Goal: Communication & Community: Answer question/provide support

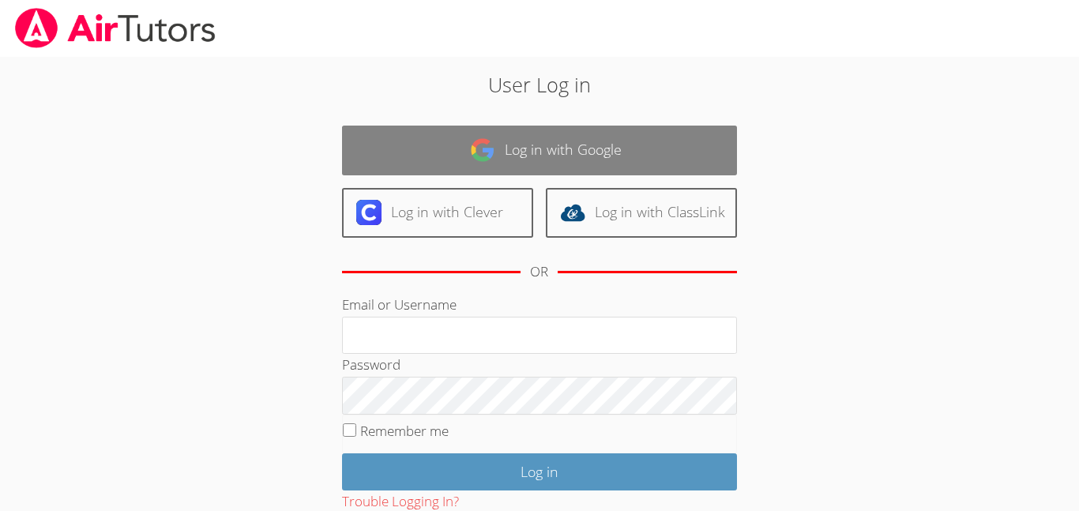
click at [676, 137] on link "Log in with Google" at bounding box center [539, 151] width 395 height 50
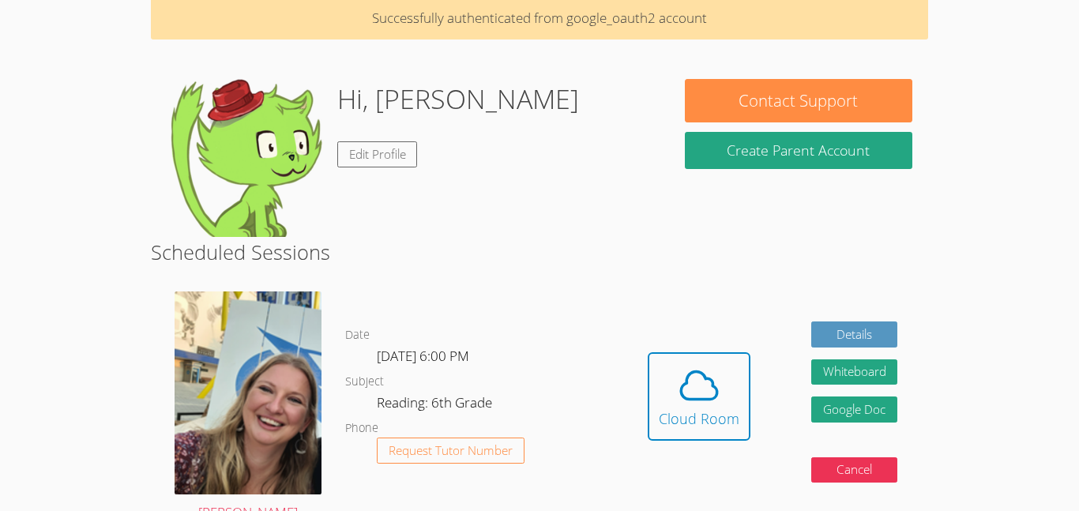
scroll to position [43, 0]
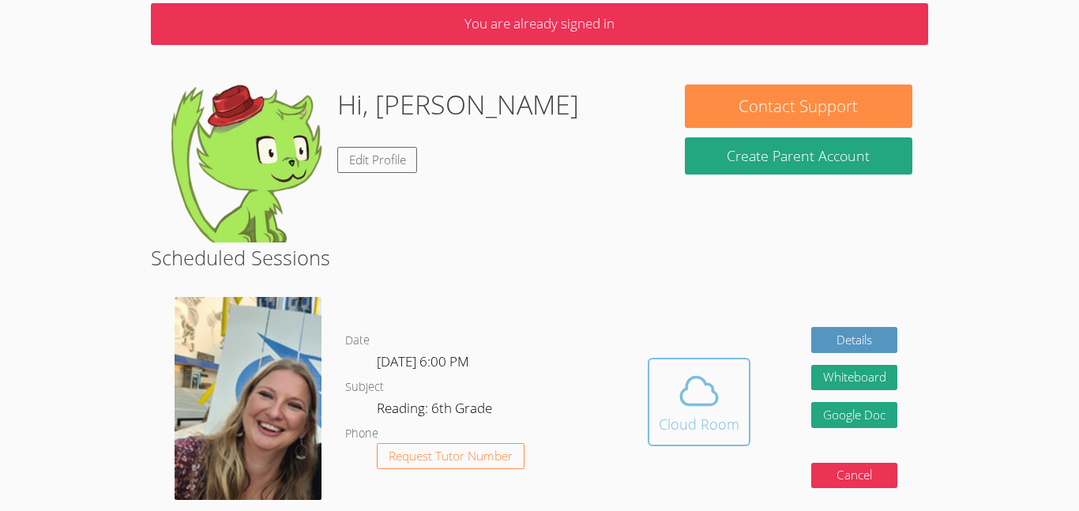
scroll to position [69, 0]
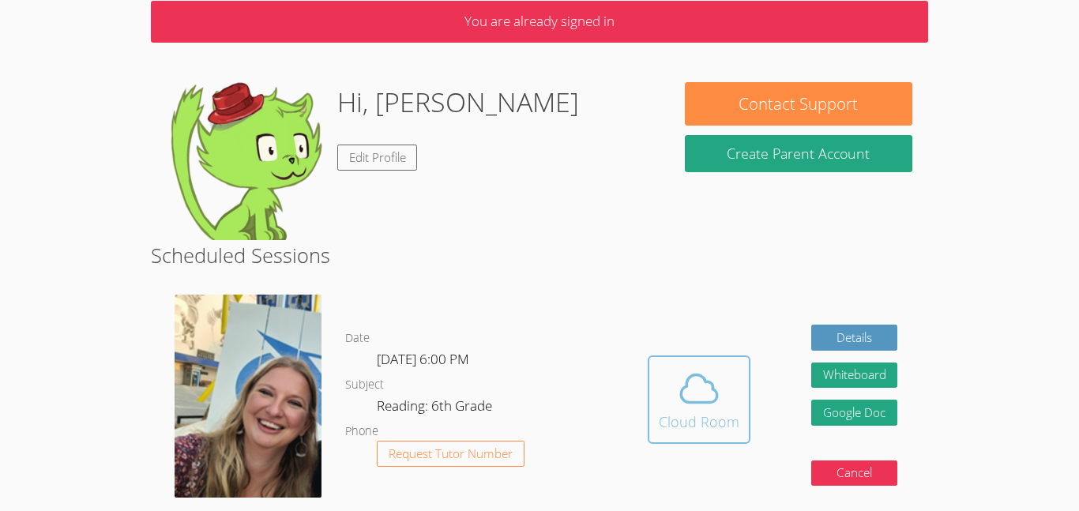
click at [692, 402] on icon at bounding box center [699, 388] width 36 height 28
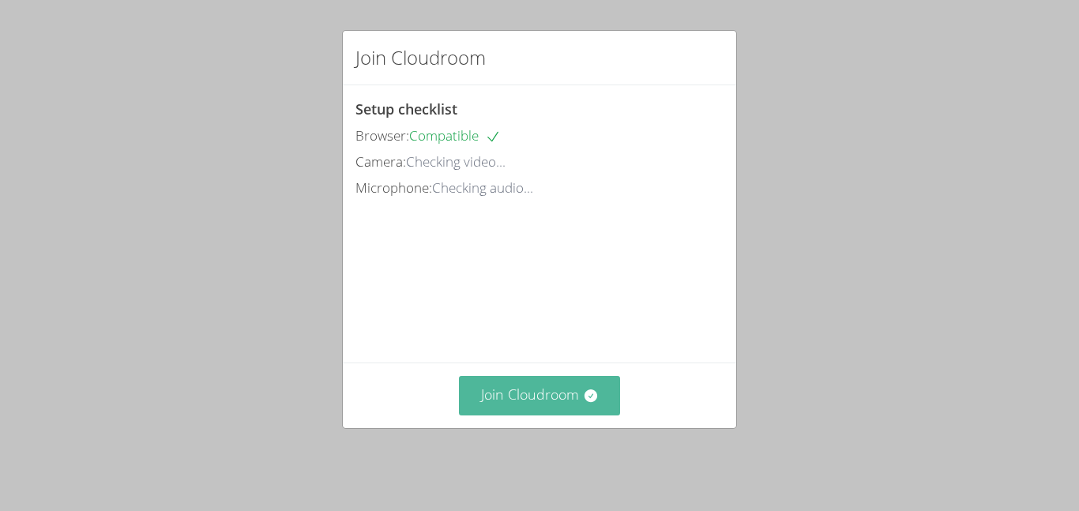
click at [559, 411] on button "Join Cloudroom" at bounding box center [540, 395] width 162 height 39
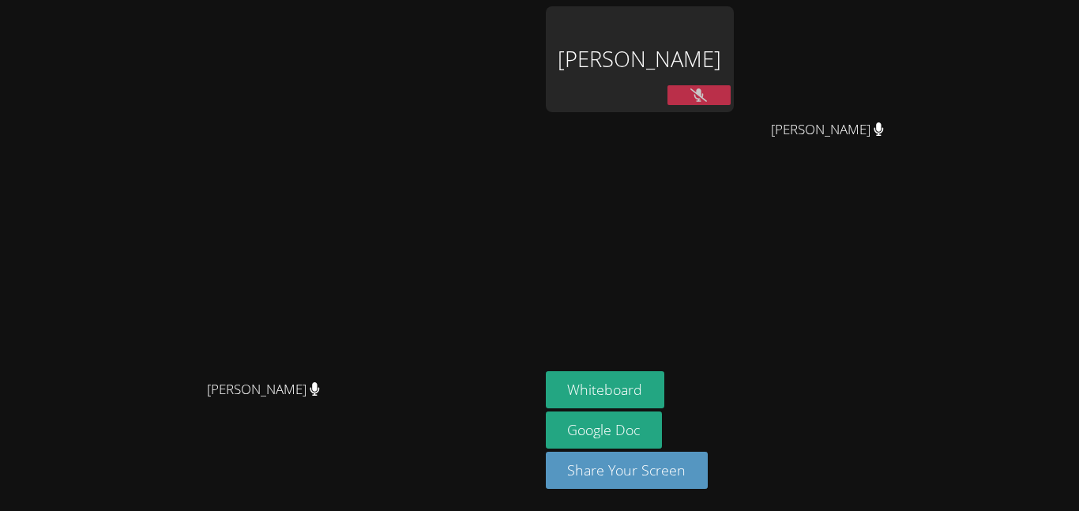
click at [696, 93] on icon at bounding box center [698, 94] width 17 height 13
click at [702, 93] on icon at bounding box center [698, 94] width 17 height 13
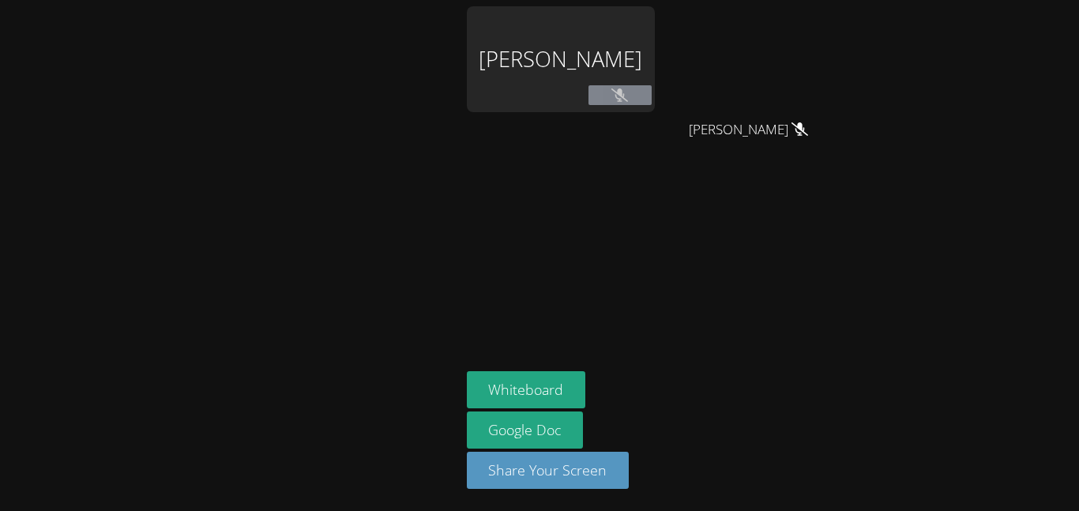
click at [626, 101] on icon at bounding box center [619, 94] width 17 height 13
click at [619, 96] on icon at bounding box center [619, 94] width 17 height 13
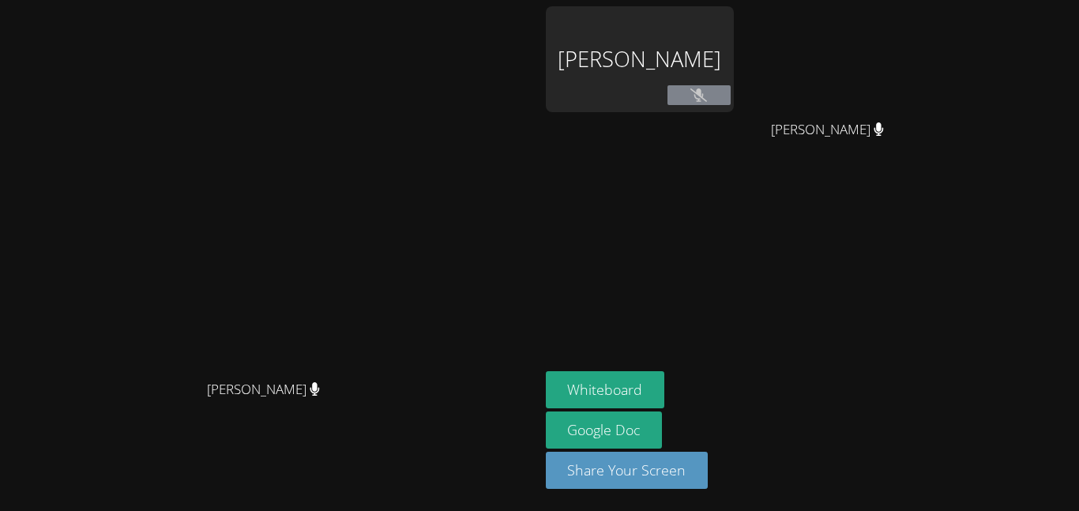
click at [676, 92] on button at bounding box center [698, 95] width 63 height 20
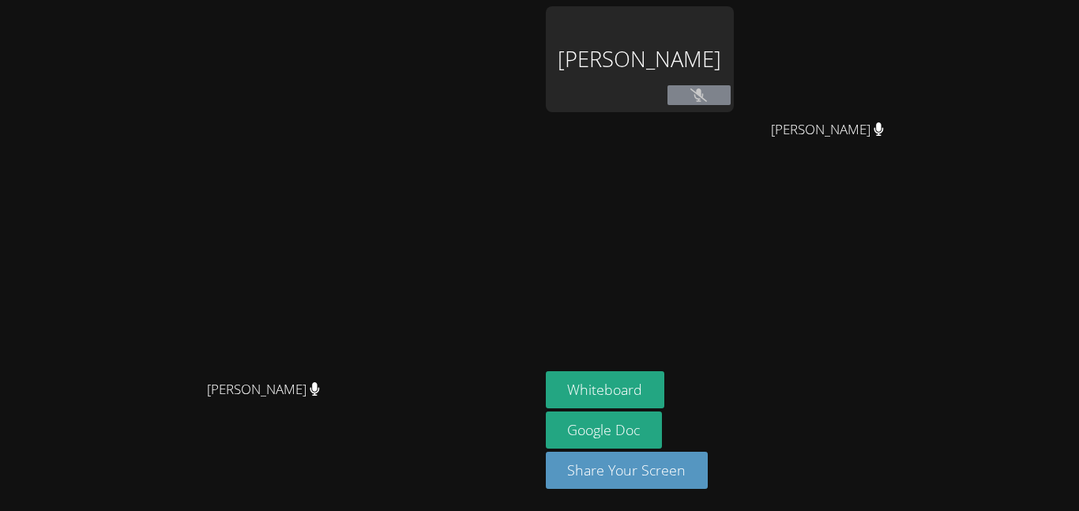
click at [676, 92] on button at bounding box center [698, 95] width 63 height 20
click at [677, 93] on button at bounding box center [698, 95] width 63 height 20
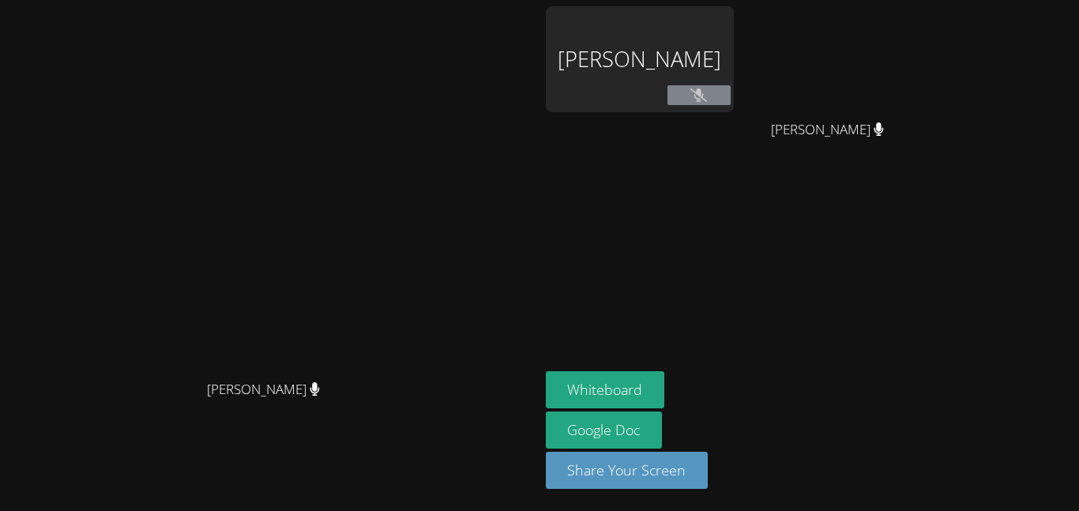
click at [677, 93] on button at bounding box center [698, 95] width 63 height 20
click at [697, 89] on icon at bounding box center [698, 94] width 17 height 13
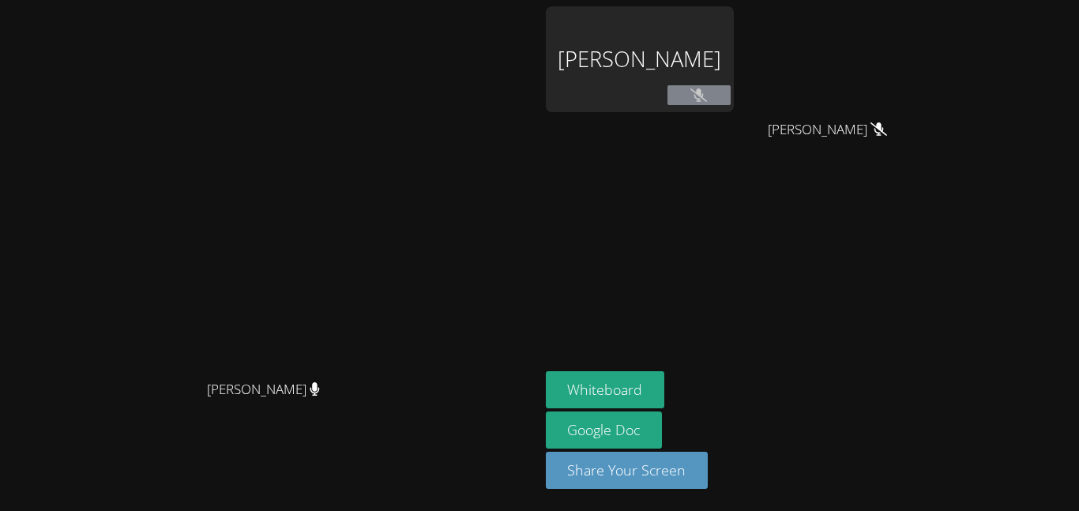
click at [702, 96] on icon at bounding box center [698, 94] width 17 height 13
click at [690, 88] on button at bounding box center [698, 95] width 63 height 20
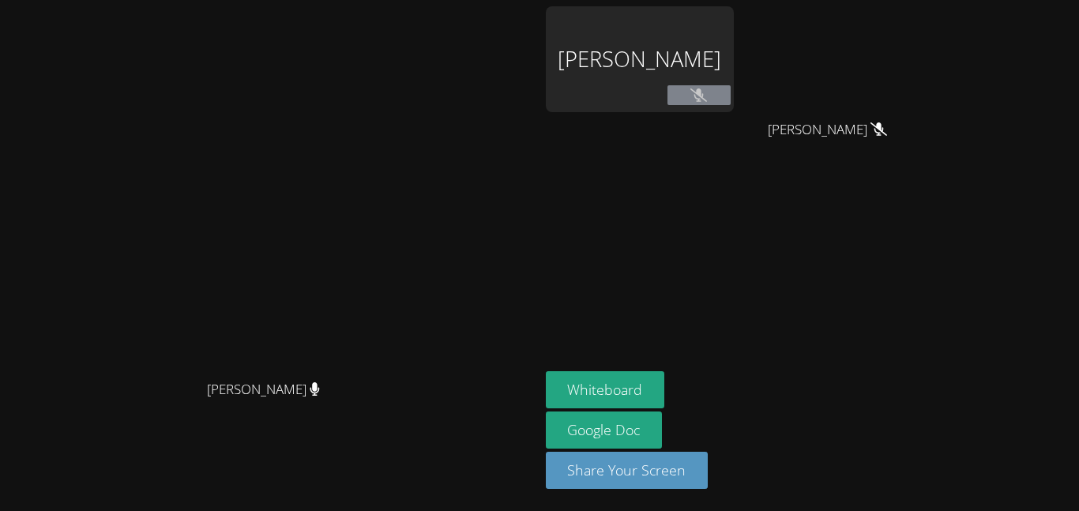
click at [690, 88] on button at bounding box center [698, 95] width 63 height 20
click at [692, 91] on button at bounding box center [698, 95] width 63 height 20
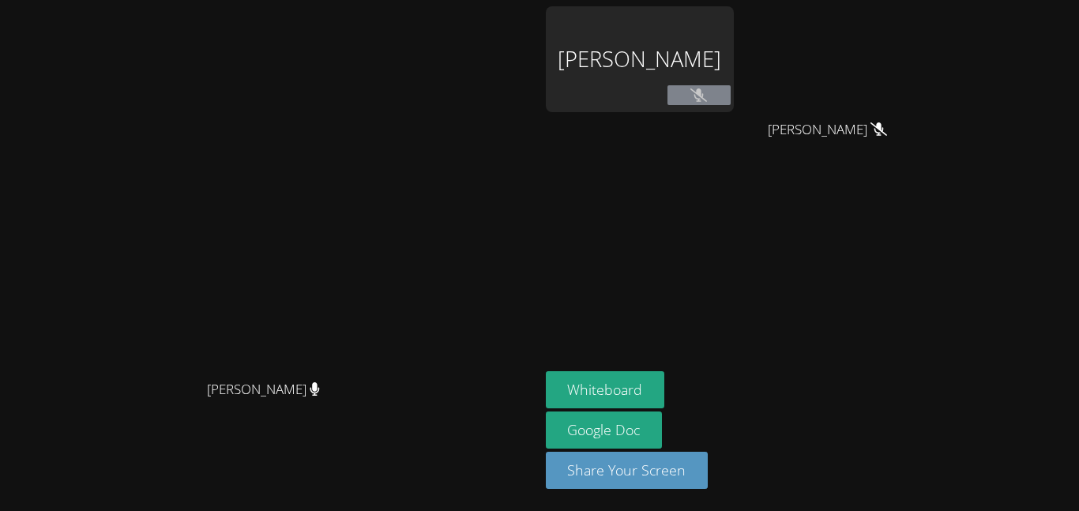
click at [666, 70] on div "Alexis Morales Cobon" at bounding box center [640, 59] width 188 height 106
click at [707, 98] on icon at bounding box center [698, 94] width 17 height 13
click at [705, 100] on icon at bounding box center [698, 94] width 17 height 13
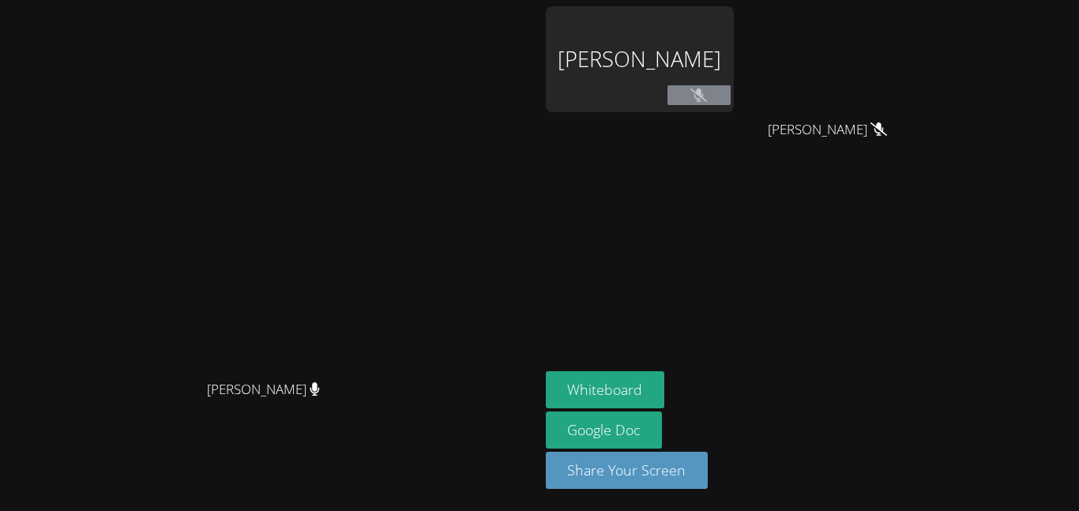
click at [705, 100] on icon at bounding box center [698, 94] width 17 height 13
click at [707, 88] on icon at bounding box center [698, 94] width 17 height 13
click at [711, 94] on div "Alexis Morales Cobon" at bounding box center [640, 59] width 188 height 106
click at [734, 78] on div "Alexis Morales Cobon" at bounding box center [640, 59] width 188 height 106
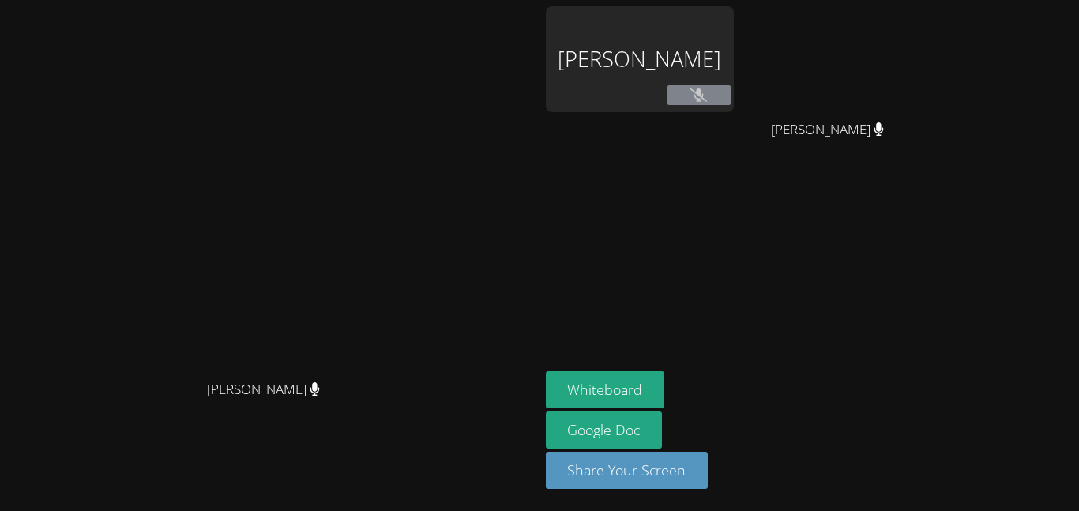
click at [707, 101] on icon at bounding box center [698, 94] width 17 height 13
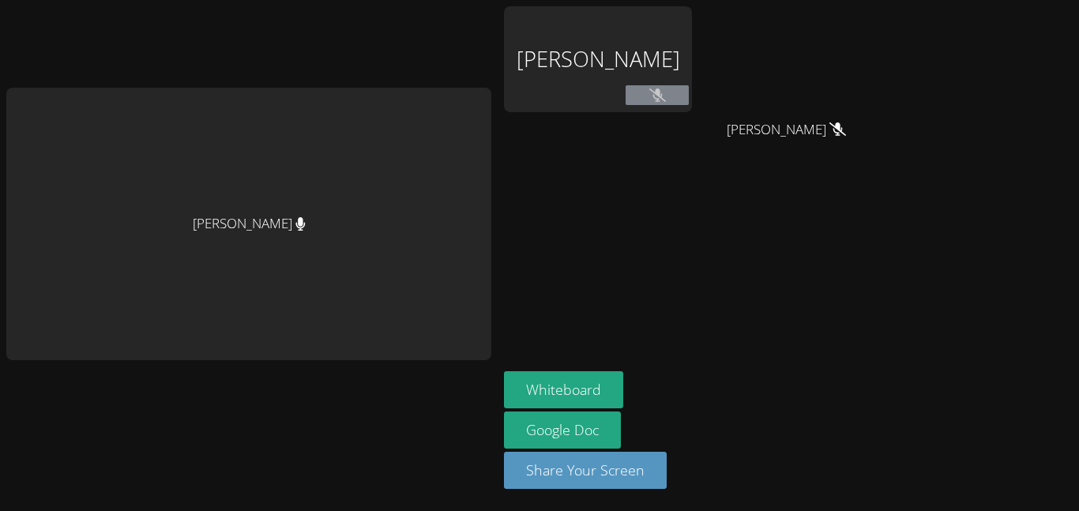
drag, startPoint x: 660, startPoint y: 96, endPoint x: 689, endPoint y: 123, distance: 40.2
click at [689, 123] on div "Alexis Morales Cobon Javier Franco Romero Javier Franco Romero" at bounding box center [695, 90] width 382 height 169
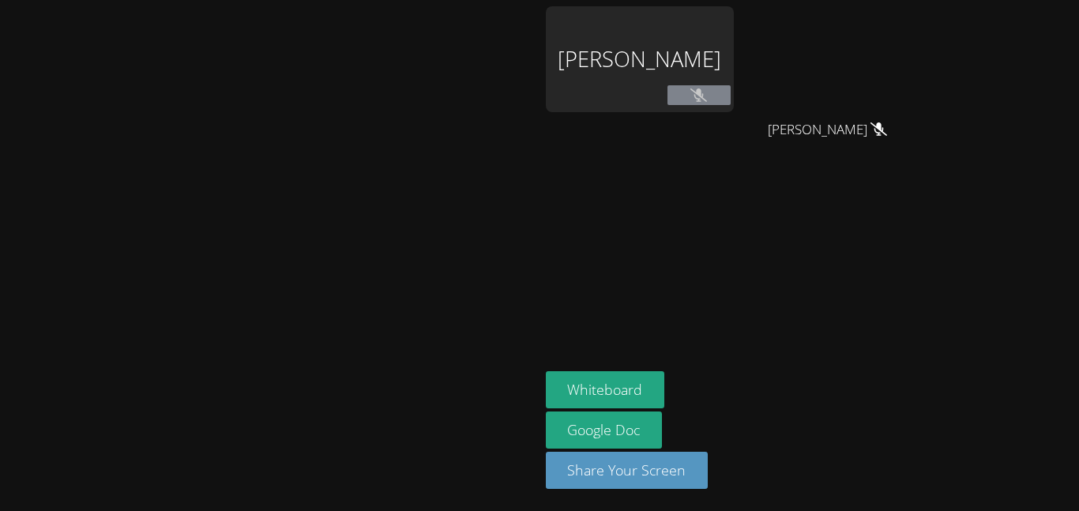
click at [688, 98] on button at bounding box center [698, 95] width 63 height 20
click at [687, 99] on button at bounding box center [698, 95] width 63 height 20
click at [707, 95] on icon at bounding box center [698, 94] width 17 height 13
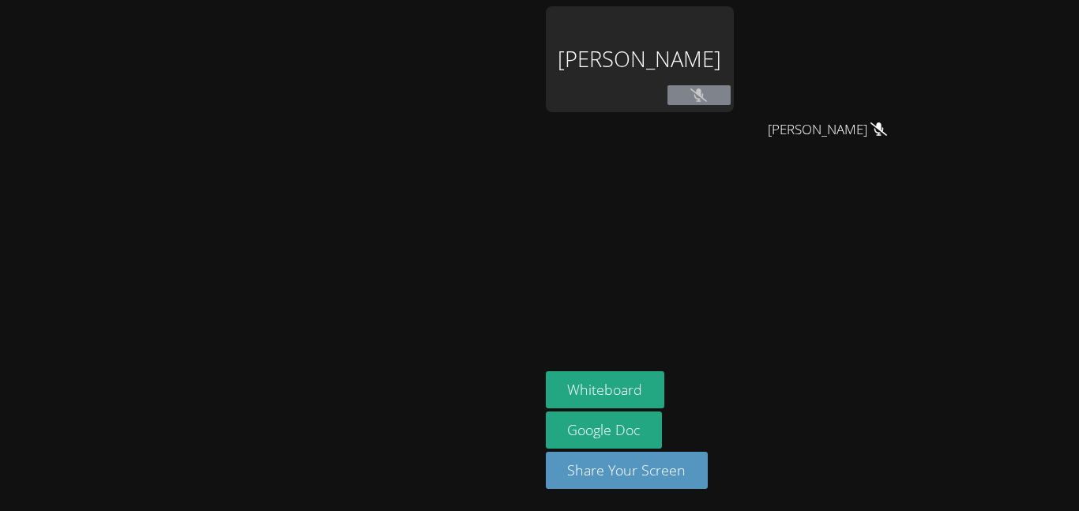
click at [707, 95] on icon at bounding box center [698, 94] width 17 height 13
click at [730, 104] on button at bounding box center [698, 95] width 63 height 20
click at [730, 99] on button at bounding box center [698, 95] width 63 height 20
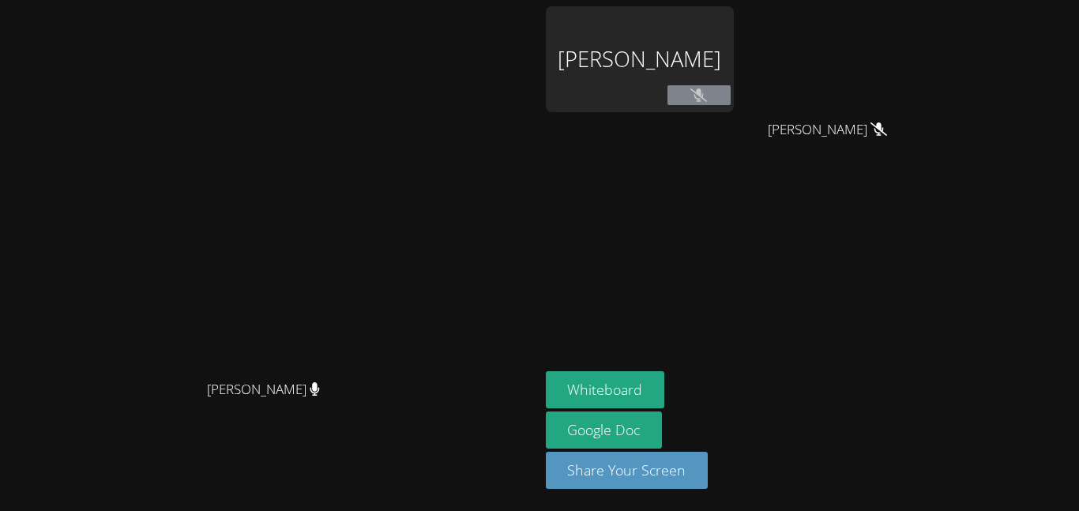
click at [388, 237] on video at bounding box center [269, 224] width 237 height 296
click at [710, 91] on div "Alexis Morales Cobon" at bounding box center [640, 59] width 188 height 106
click at [730, 95] on button at bounding box center [698, 95] width 63 height 20
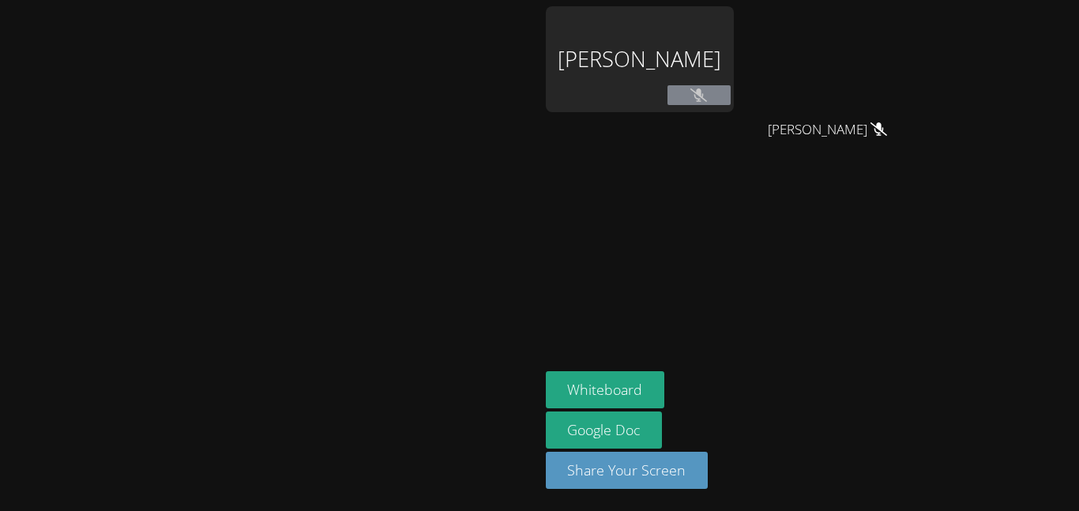
click at [730, 95] on button at bounding box center [698, 95] width 63 height 20
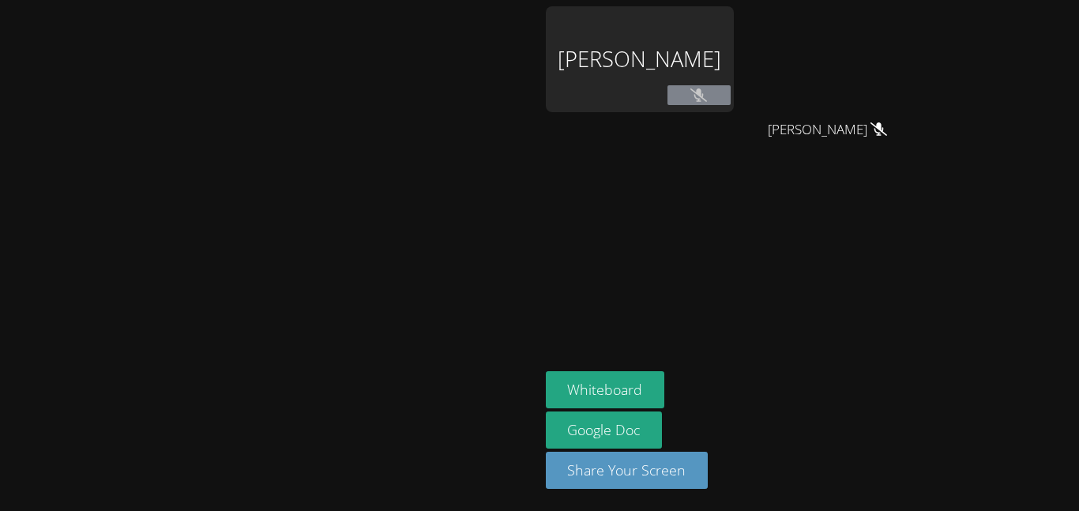
click at [730, 95] on button at bounding box center [698, 95] width 63 height 20
click at [734, 133] on div "Alexis Morales Cobon" at bounding box center [640, 90] width 188 height 169
click at [730, 104] on button at bounding box center [698, 95] width 63 height 20
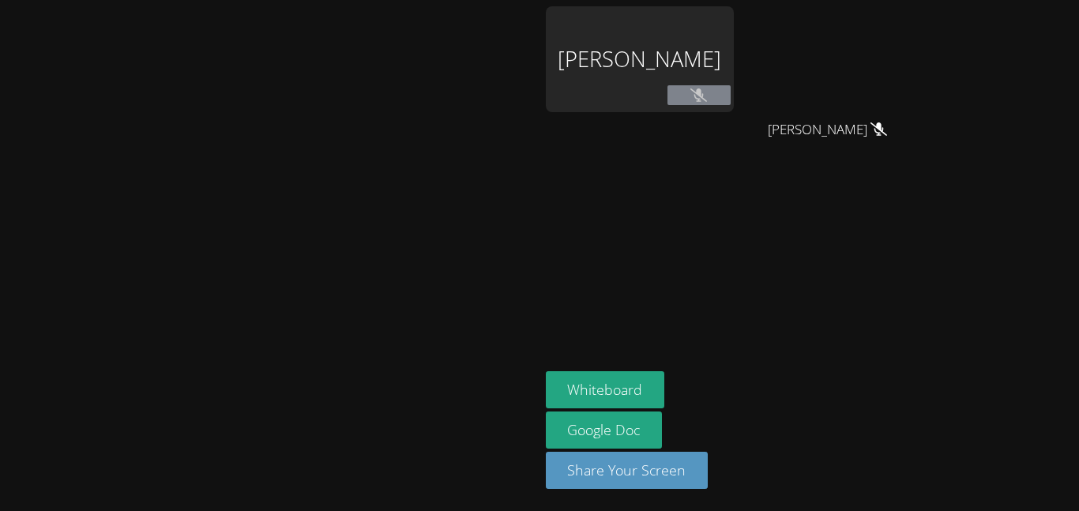
click at [730, 101] on button at bounding box center [698, 95] width 63 height 20
click at [730, 102] on button at bounding box center [698, 95] width 63 height 20
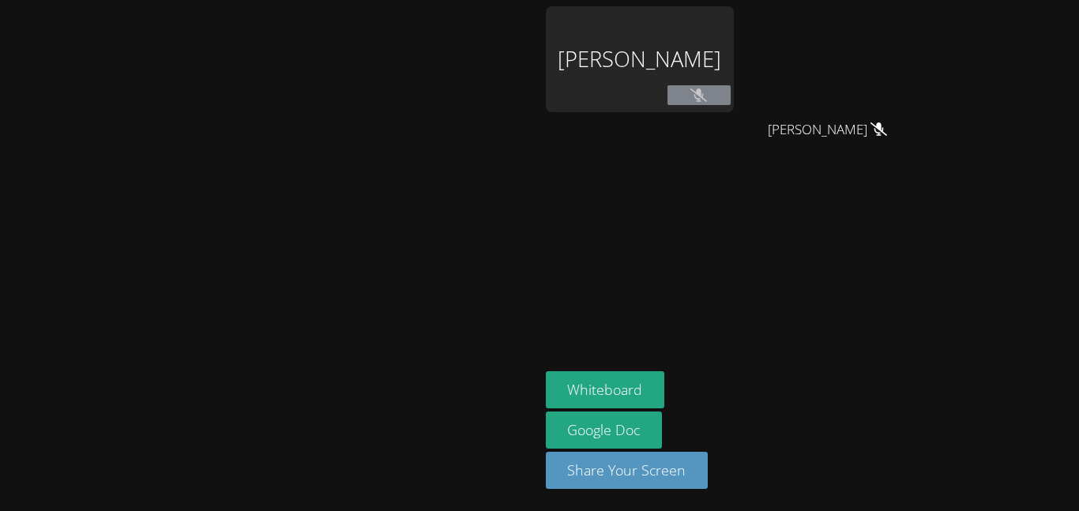
click at [707, 93] on icon at bounding box center [698, 94] width 17 height 13
click at [707, 90] on icon at bounding box center [698, 94] width 17 height 13
click at [730, 103] on button at bounding box center [698, 95] width 63 height 20
click at [730, 105] on div at bounding box center [698, 97] width 63 height 24
click at [755, 201] on aside "Alexis Morales Cobon Javier Franco Romero Javier Franco Romero Whiteboard Googl…" at bounding box center [736, 255] width 395 height 511
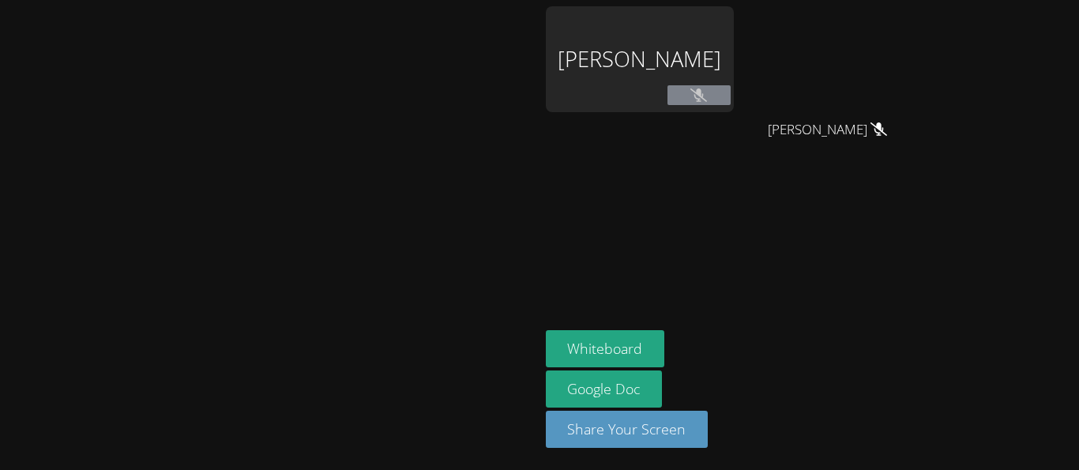
click at [730, 108] on div at bounding box center [698, 97] width 63 height 24
click at [707, 96] on icon at bounding box center [698, 94] width 17 height 13
click at [730, 103] on button at bounding box center [698, 95] width 63 height 20
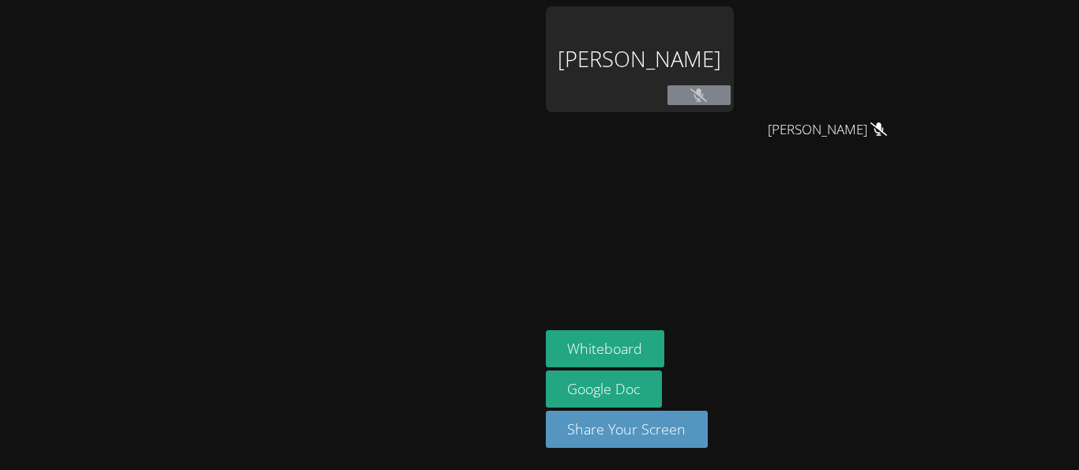
click at [730, 103] on button at bounding box center [698, 95] width 63 height 20
click at [388, 220] on video at bounding box center [269, 203] width 237 height 296
click at [388, 182] on video at bounding box center [269, 203] width 237 height 296
click at [388, 190] on video at bounding box center [269, 203] width 237 height 296
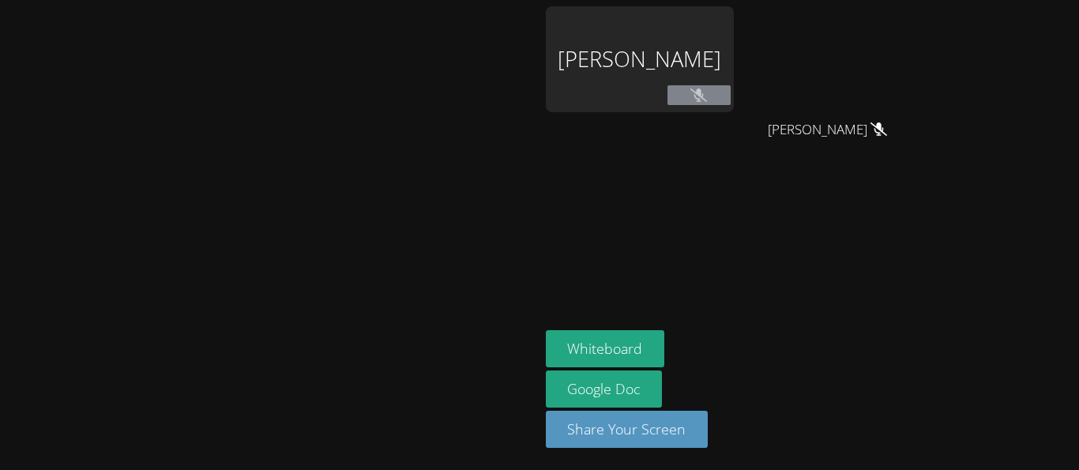
click at [730, 105] on div at bounding box center [698, 97] width 63 height 24
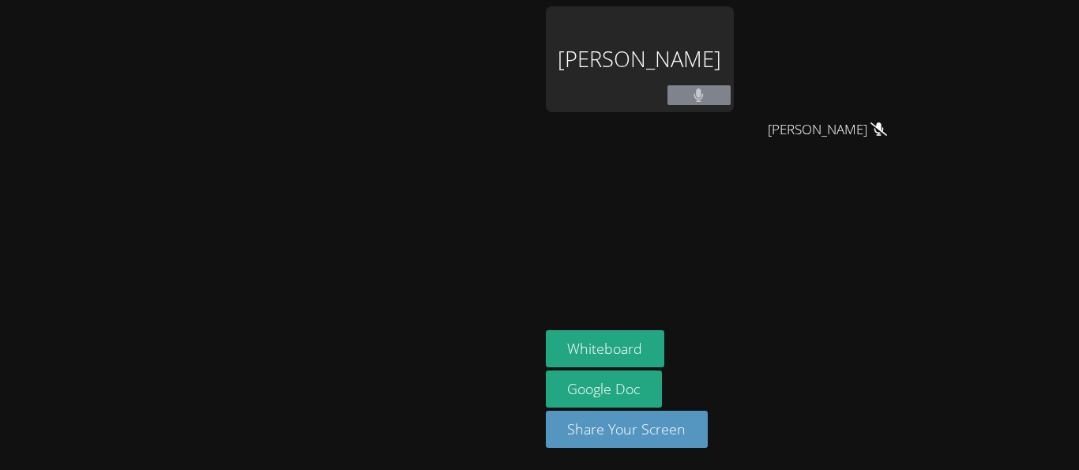
click at [580, 156] on div "Alexis Morales Cobon" at bounding box center [640, 90] width 188 height 169
click at [351, 148] on video at bounding box center [269, 203] width 237 height 296
click at [388, 159] on video at bounding box center [269, 203] width 237 height 296
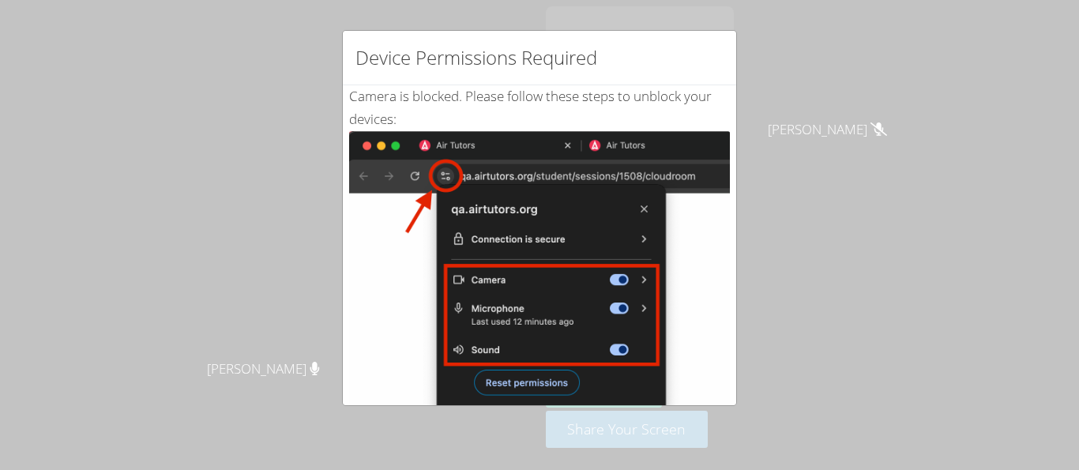
click at [778, 310] on div "Device Permissions Required Camera is blocked . Please follow these steps to un…" at bounding box center [539, 235] width 1079 height 470
click at [824, 183] on div "Device Permissions Required Camera is blocked . Please follow these steps to un…" at bounding box center [539, 235] width 1079 height 470
click at [681, 126] on div "Camera is blocked . Please follow these steps to unblock your devices: Click th…" at bounding box center [539, 382] width 381 height 595
click at [546, 136] on img at bounding box center [539, 309] width 381 height 357
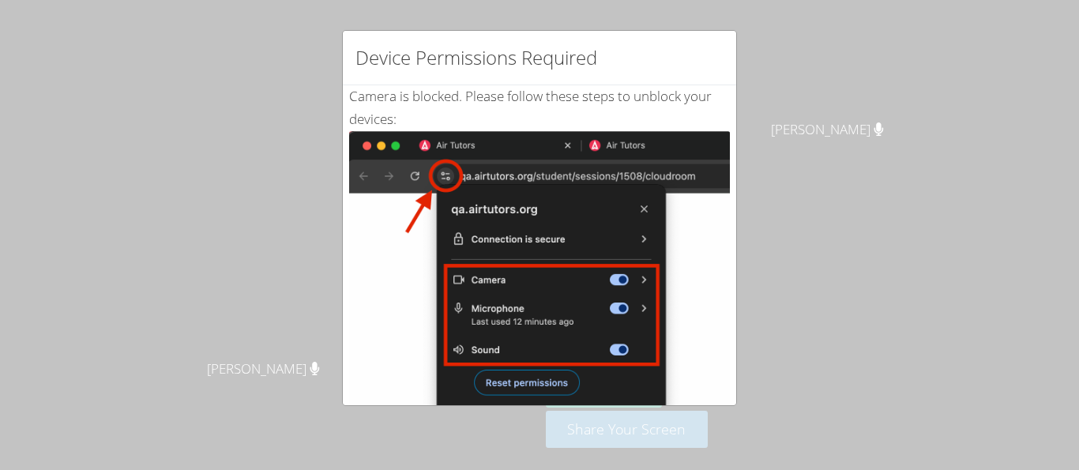
click at [726, 128] on div "Camera is blocked . Please follow these steps to unblock your devices: Click th…" at bounding box center [539, 382] width 381 height 595
click at [725, 53] on div "Device Permissions Required" at bounding box center [539, 58] width 393 height 54
click at [735, 103] on div "Camera is blocked . Please follow these steps to unblock your devices: Click th…" at bounding box center [539, 382] width 393 height 595
click at [685, 99] on div "Camera is blocked . Please follow these steps to unblock your devices: Click th…" at bounding box center [539, 382] width 381 height 595
click at [722, 87] on div "Camera is blocked . Please follow these steps to unblock your devices: Click th…" at bounding box center [539, 382] width 381 height 595
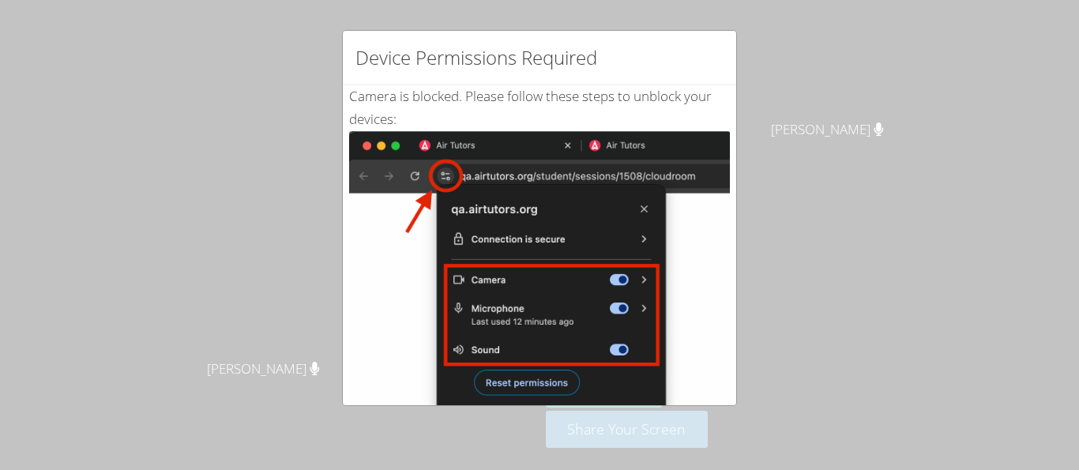
click at [741, 166] on div "Device Permissions Required Camera is blocked . Please follow these steps to un…" at bounding box center [539, 235] width 1079 height 470
click at [823, 156] on div "Device Permissions Required Camera is blocked . Please follow these steps to un…" at bounding box center [539, 235] width 1079 height 470
click at [820, 157] on div "Device Permissions Required Camera is blocked . Please follow these steps to un…" at bounding box center [539, 235] width 1079 height 470
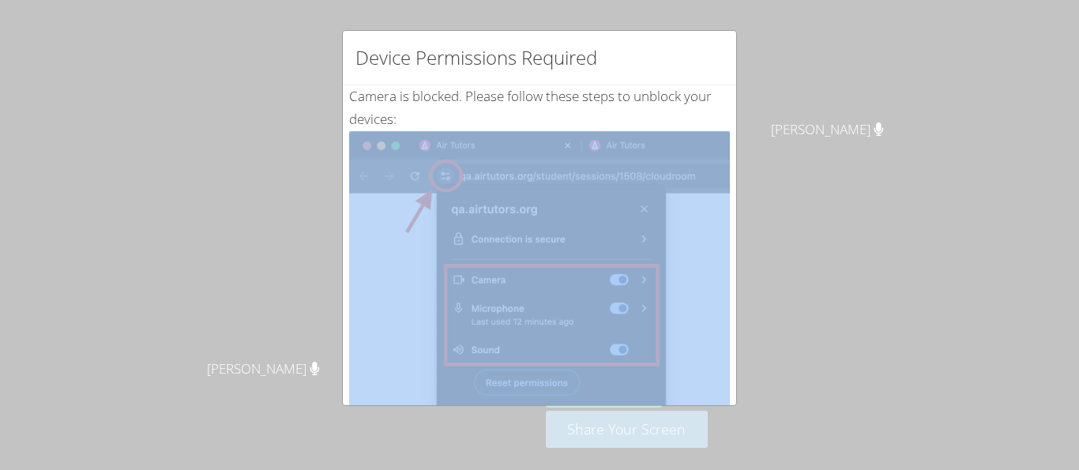
click at [820, 157] on div "Device Permissions Required Camera is blocked . Please follow these steps to un…" at bounding box center [539, 235] width 1079 height 470
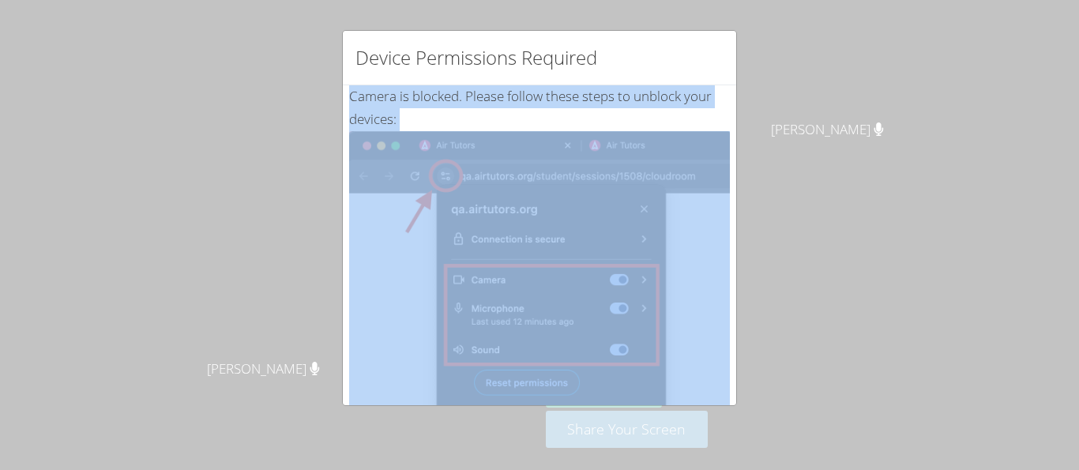
click at [781, 163] on div "Device Permissions Required Camera is blocked . Please follow these steps to un…" at bounding box center [539, 235] width 1079 height 470
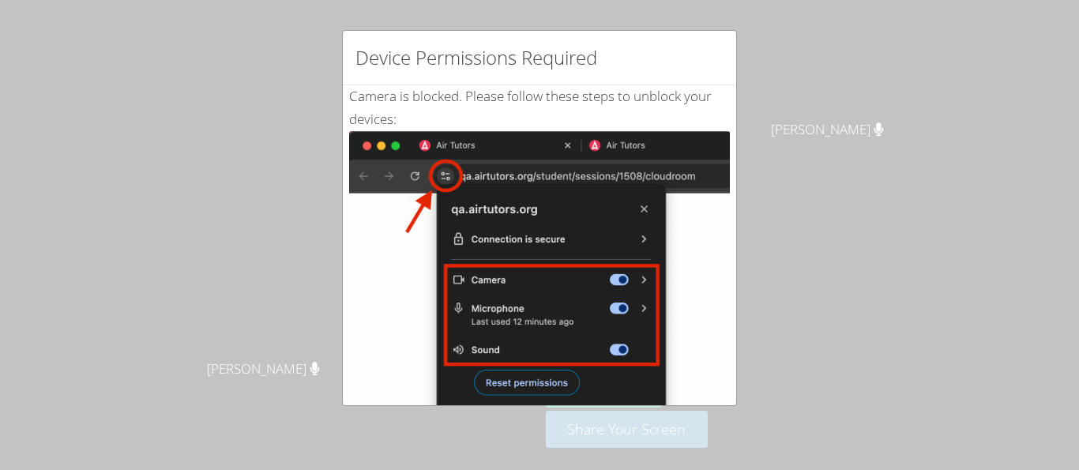
click at [781, 163] on div "Device Permissions Required Camera is blocked . Please follow these steps to un…" at bounding box center [539, 235] width 1079 height 470
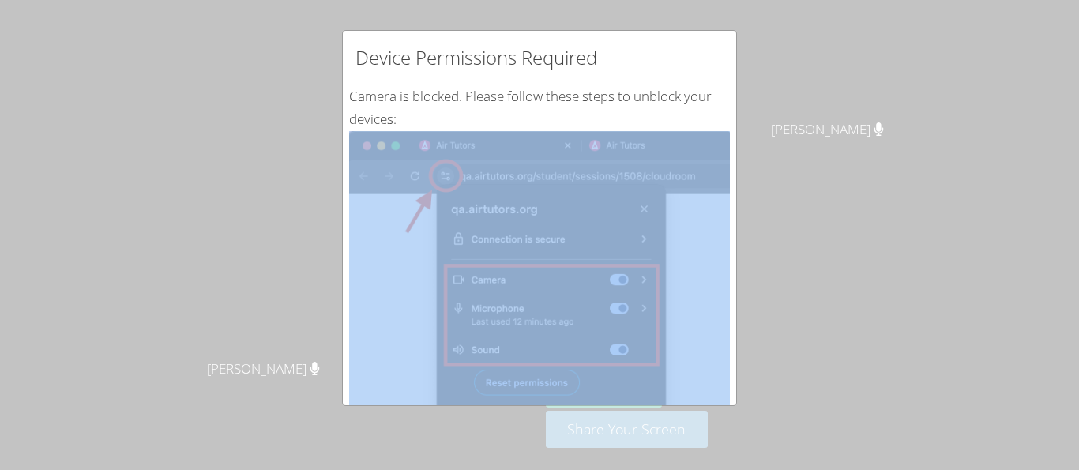
click at [819, 327] on div "Device Permissions Required Camera is blocked . Please follow these steps to un…" at bounding box center [539, 235] width 1079 height 470
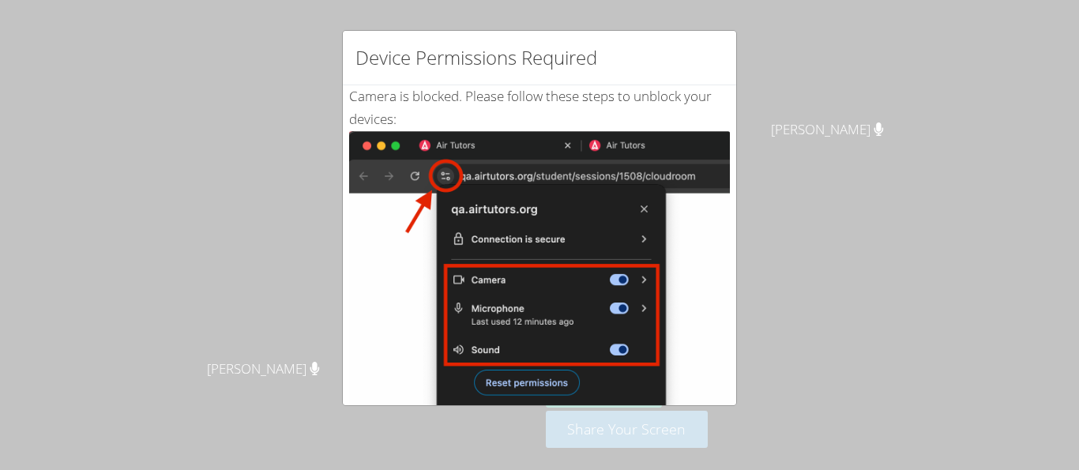
click at [725, 114] on div "Camera is blocked . Please follow these steps to unblock your devices: Click th…" at bounding box center [539, 382] width 381 height 595
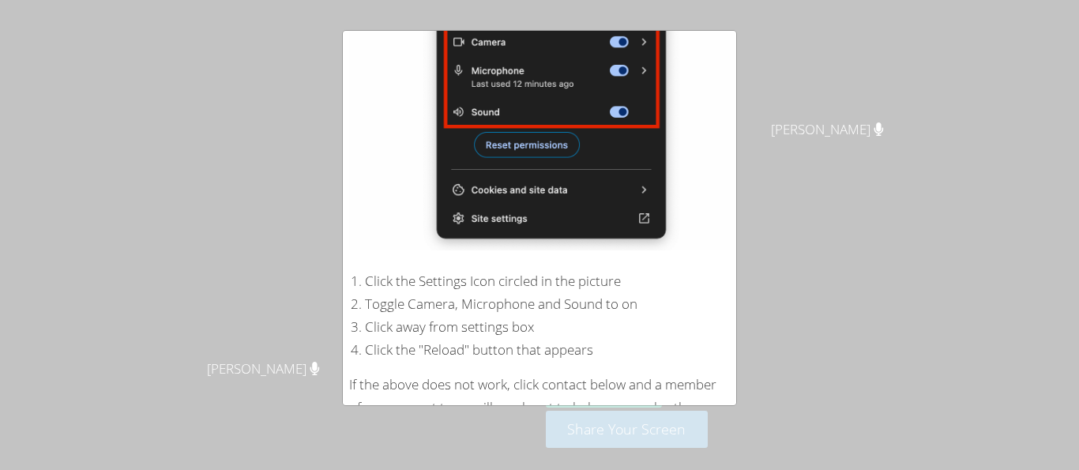
scroll to position [338, 0]
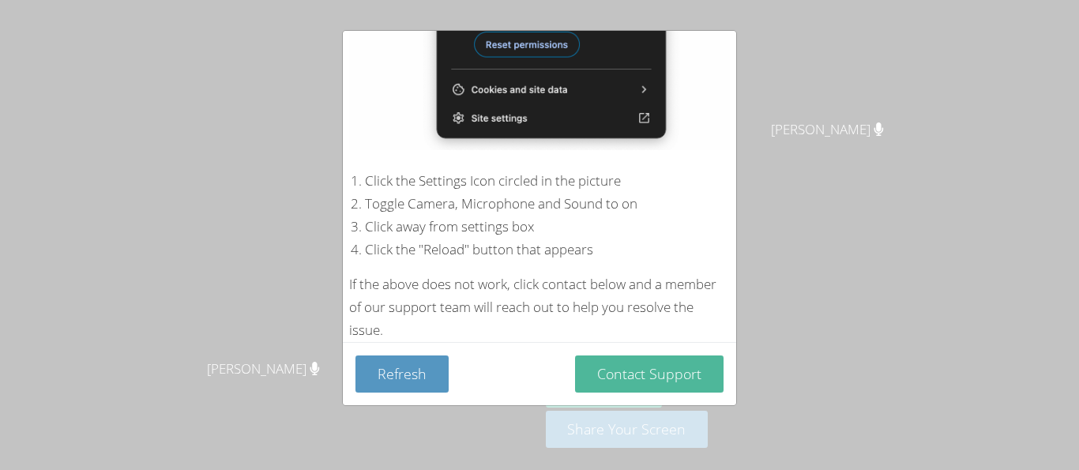
click at [669, 385] on button "Contact Support" at bounding box center [649, 373] width 148 height 37
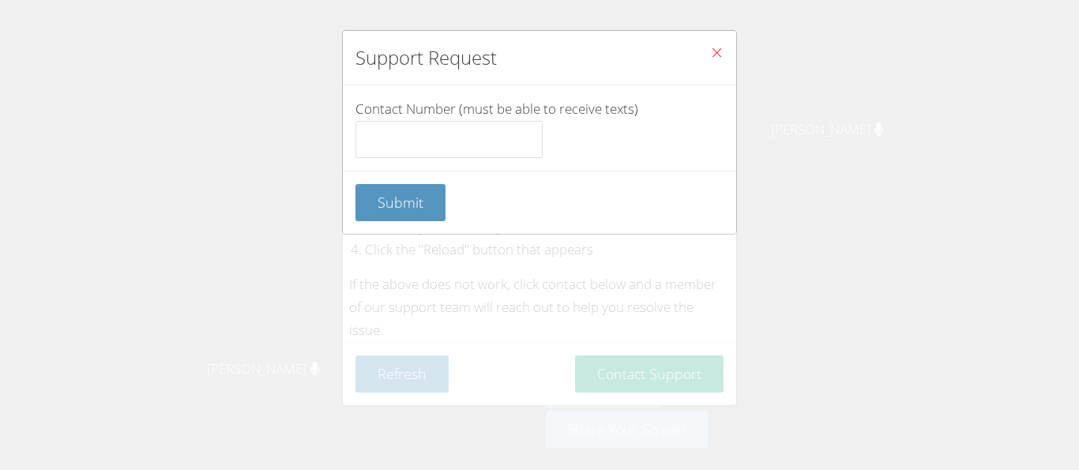
click at [28, 99] on div "Support Request Contact Number (must be able to receive texts) Submit" at bounding box center [539, 235] width 1079 height 470
click at [32, 101] on div "Support Request Contact Number (must be able to receive texts) Submit" at bounding box center [539, 235] width 1079 height 470
click at [390, 205] on span "Submit" at bounding box center [400, 202] width 46 height 19
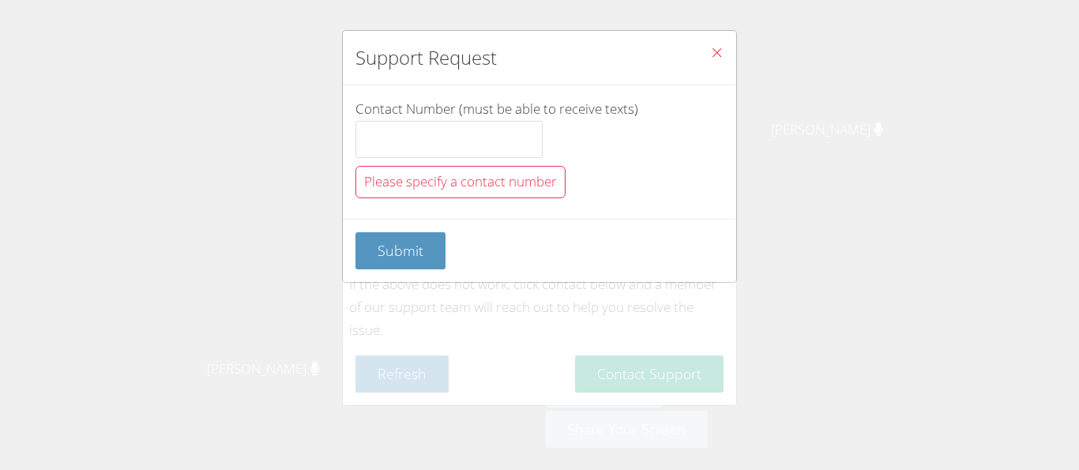
click at [333, 201] on div "Support Request Contact Number (must be able to receive texts) Please specify a…" at bounding box center [539, 235] width 1079 height 470
click at [436, 298] on div "Support Request Contact Number (must be able to receive texts) Please specify a…" at bounding box center [539, 235] width 1079 height 470
click at [301, 352] on div "Support Request Contact Number (must be able to receive texts) Please specify a…" at bounding box center [539, 235] width 1079 height 470
click at [99, 165] on div "Support Request Contact Number (must be able to receive texts) Please specify a…" at bounding box center [539, 235] width 1079 height 470
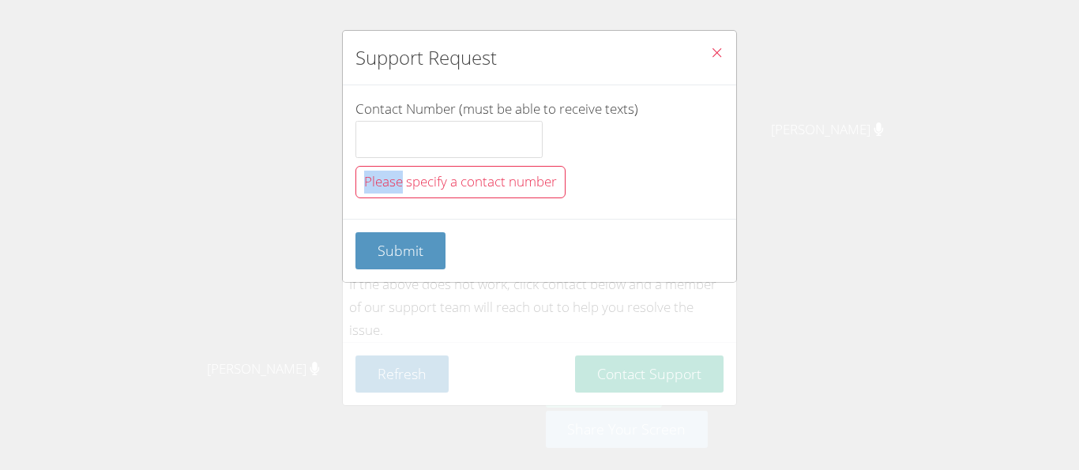
click at [99, 165] on div "Support Request Contact Number (must be able to receive texts) Please specify a…" at bounding box center [539, 235] width 1079 height 470
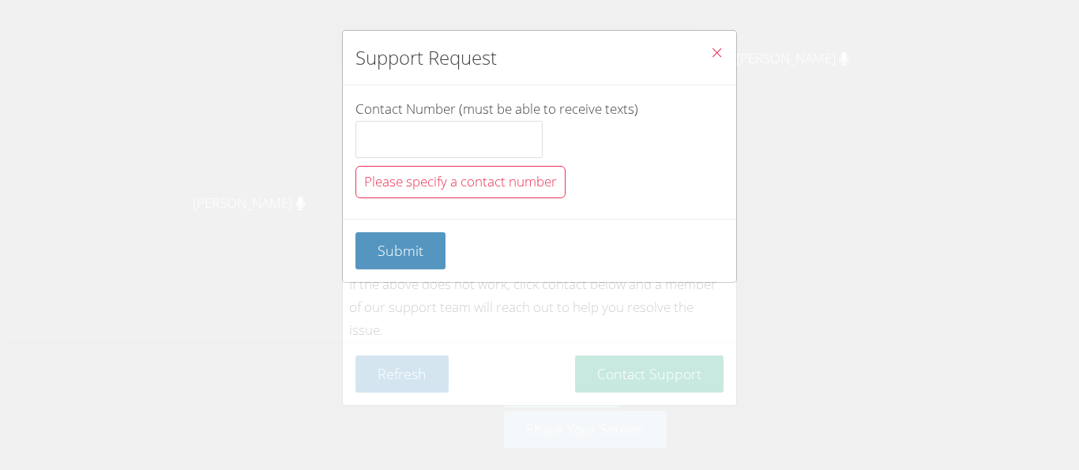
click at [300, 53] on div "Support Request Contact Number (must be able to receive texts) Please specify a…" at bounding box center [539, 235] width 1079 height 470
click at [321, 95] on div "Support Request Contact Number (must be able to receive texts) Please specify a…" at bounding box center [539, 235] width 1079 height 470
click at [730, 75] on button "Close" at bounding box center [716, 55] width 39 height 48
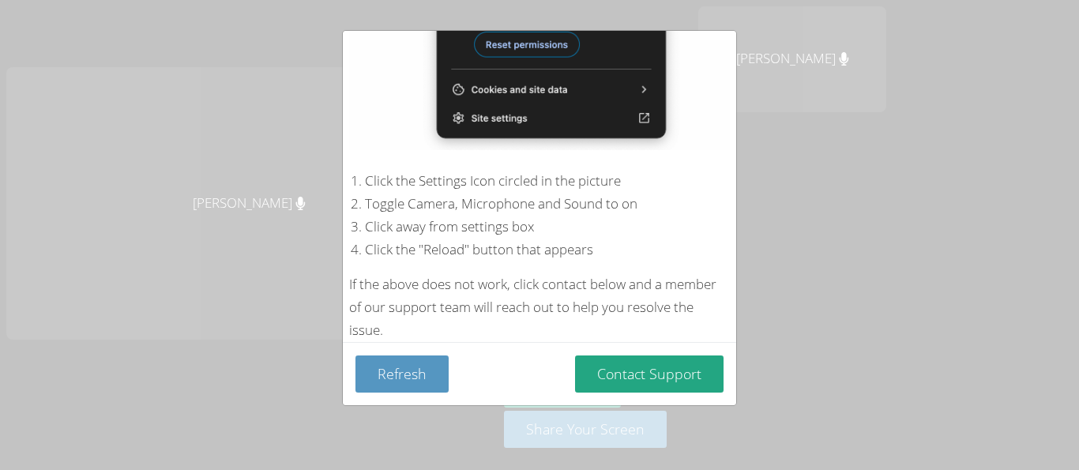
click at [730, 75] on div "Camera is blocked . Please follow these steps to unblock your devices: Click th…" at bounding box center [539, 44] width 393 height 595
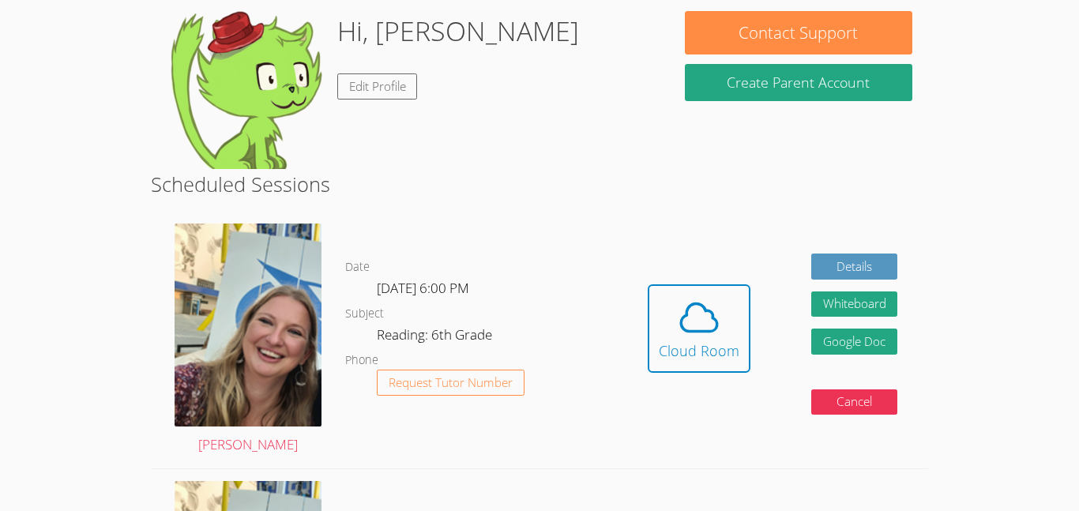
scroll to position [146, 0]
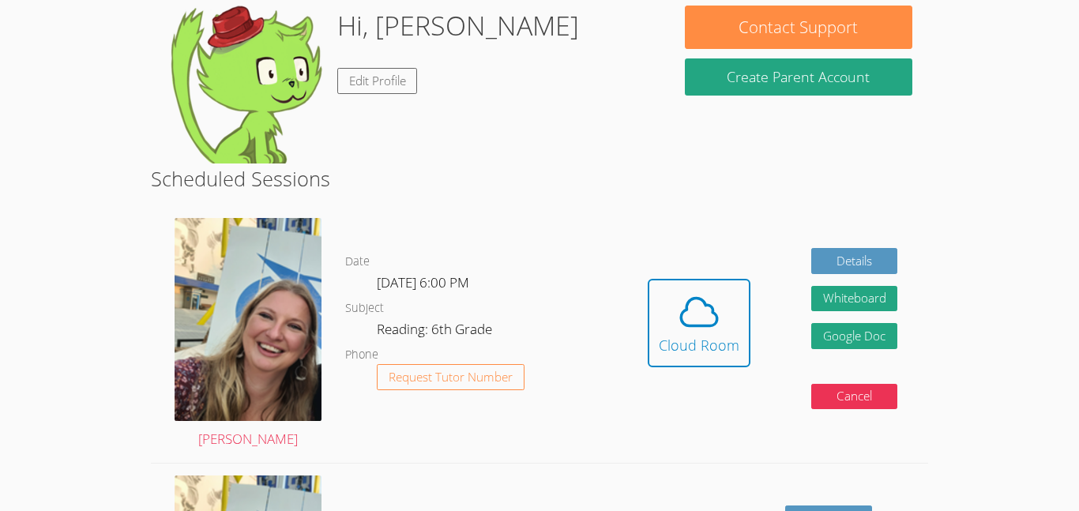
click at [696, 317] on icon at bounding box center [699, 312] width 44 height 44
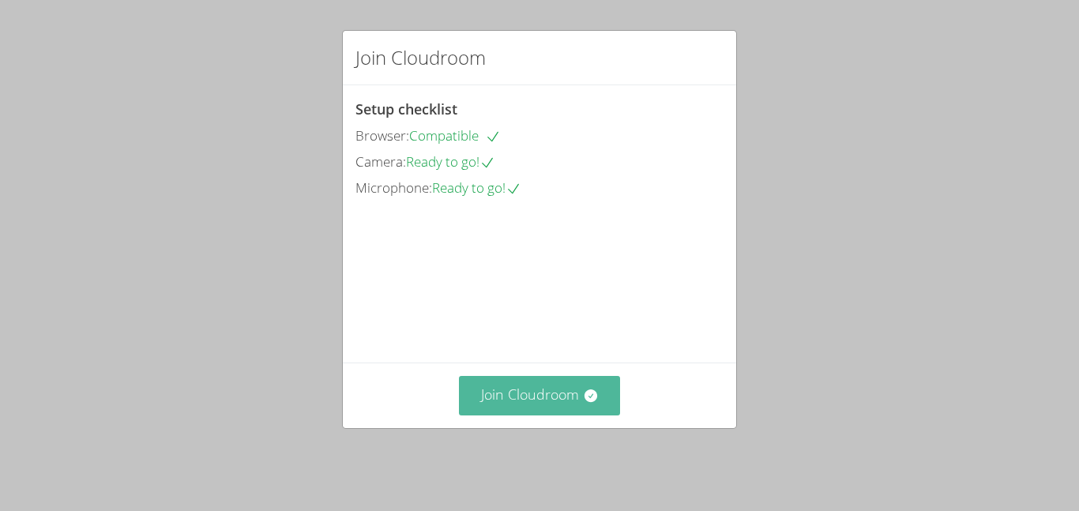
click at [579, 412] on button "Join Cloudroom" at bounding box center [540, 395] width 162 height 39
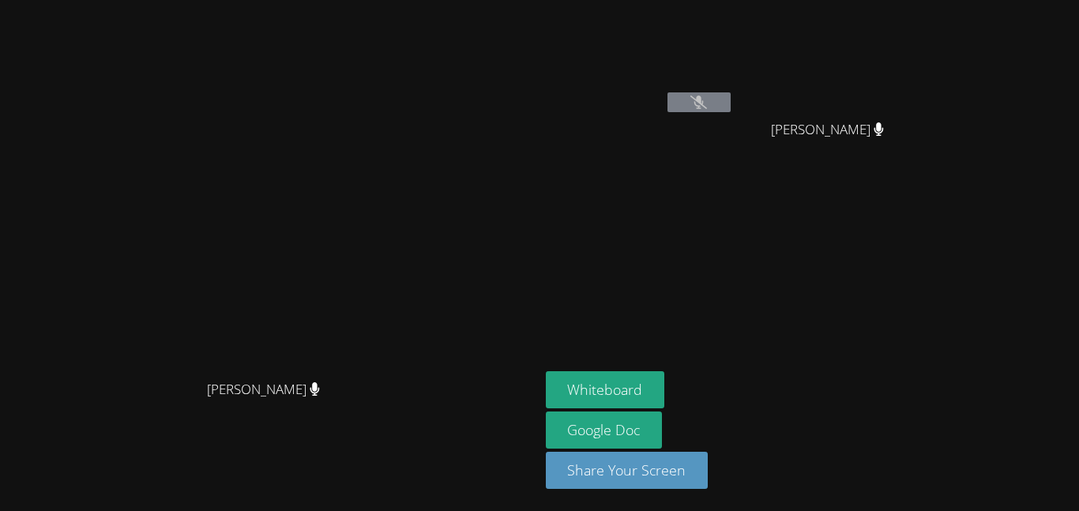
click at [730, 110] on button at bounding box center [698, 102] width 63 height 20
click at [730, 109] on button at bounding box center [698, 102] width 63 height 20
click at [388, 214] on video at bounding box center [269, 224] width 237 height 296
click at [707, 108] on icon at bounding box center [698, 102] width 17 height 13
click at [707, 107] on icon at bounding box center [698, 102] width 17 height 13
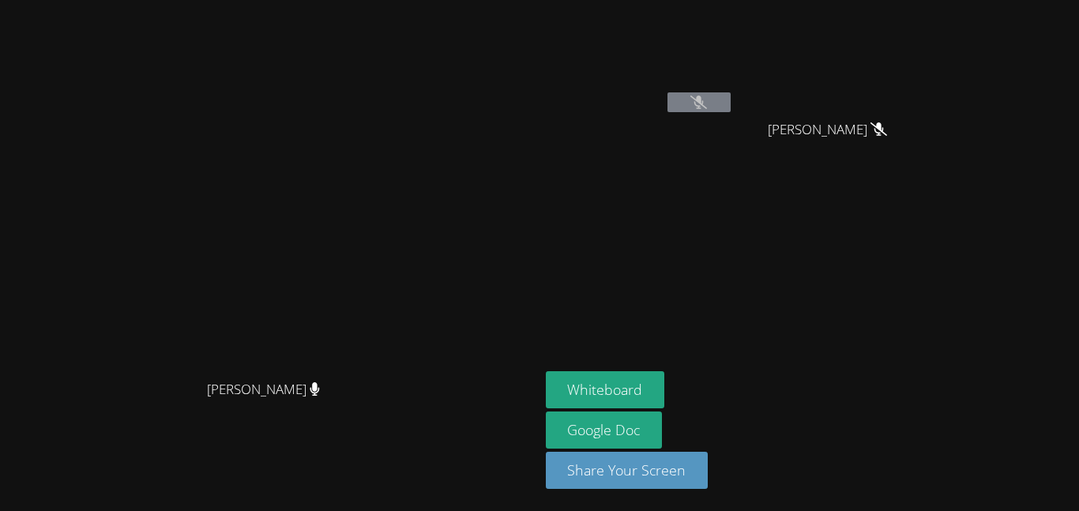
click at [707, 107] on icon at bounding box center [698, 102] width 17 height 13
click at [734, 69] on video at bounding box center [640, 59] width 188 height 106
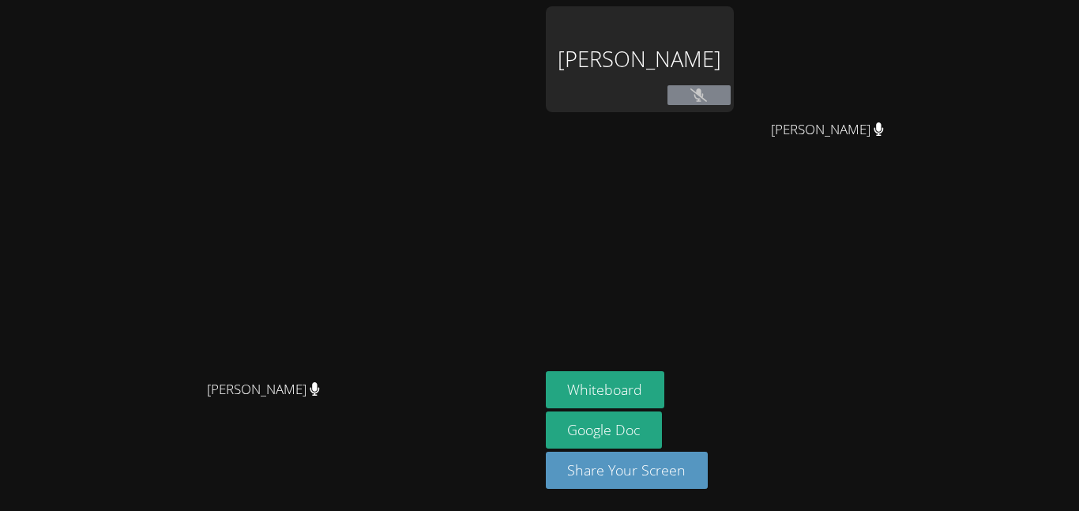
click at [730, 85] on button at bounding box center [698, 95] width 63 height 20
click at [730, 87] on button at bounding box center [698, 95] width 63 height 20
click at [730, 93] on button at bounding box center [698, 95] width 63 height 20
click at [734, 78] on div "Alexis Morales Cobon" at bounding box center [640, 59] width 188 height 106
click at [730, 93] on button at bounding box center [698, 95] width 63 height 20
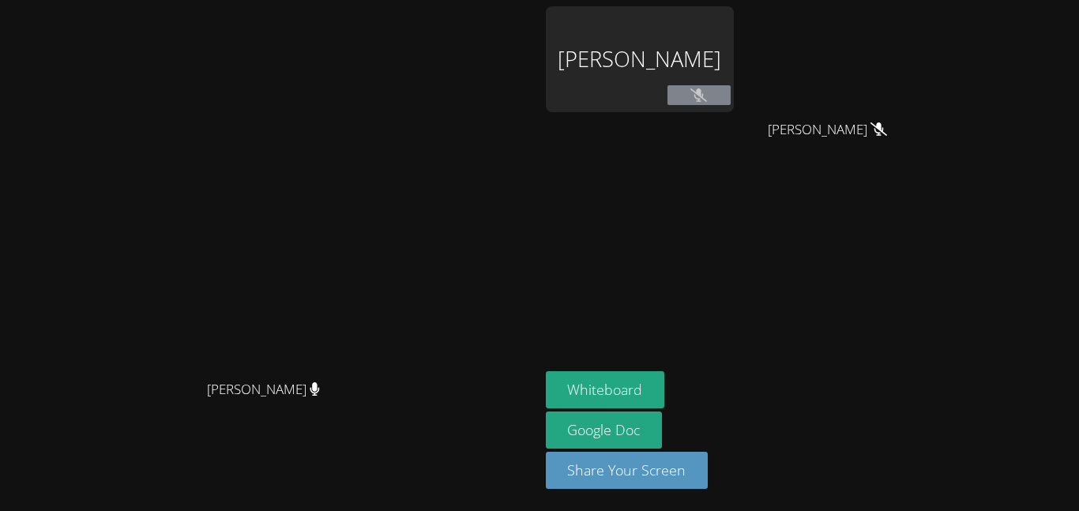
click at [734, 77] on div "Alexis Morales Cobon" at bounding box center [640, 59] width 188 height 106
click at [879, 103] on div "Alexis Morales Cobon Javier Franco Romero Javier Franco Romero" at bounding box center [737, 90] width 382 height 169
click at [730, 96] on button at bounding box center [698, 95] width 63 height 20
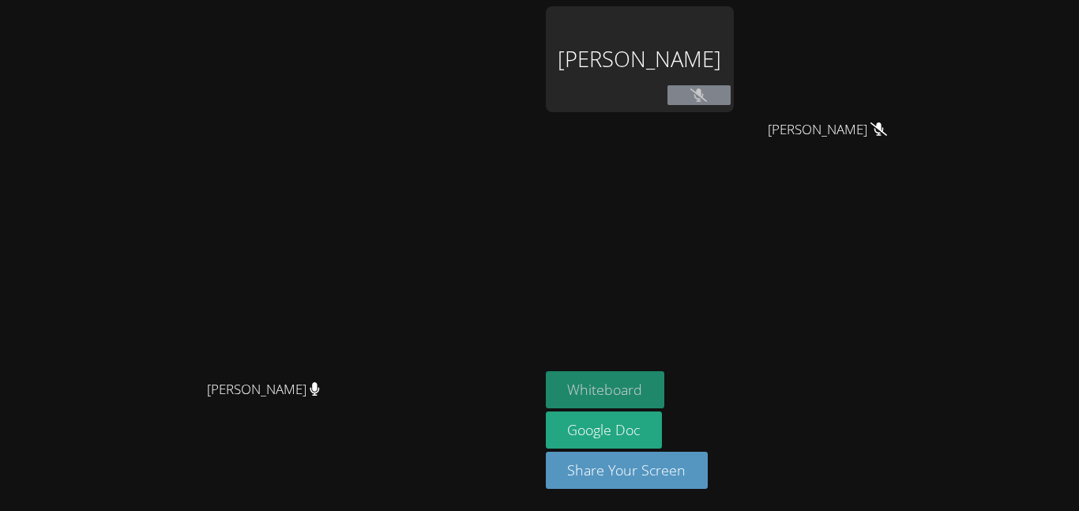
click at [665, 394] on button "Whiteboard" at bounding box center [605, 389] width 119 height 37
click at [928, 393] on div "Whiteboard Google Doc Share Your Screen" at bounding box center [737, 436] width 382 height 130
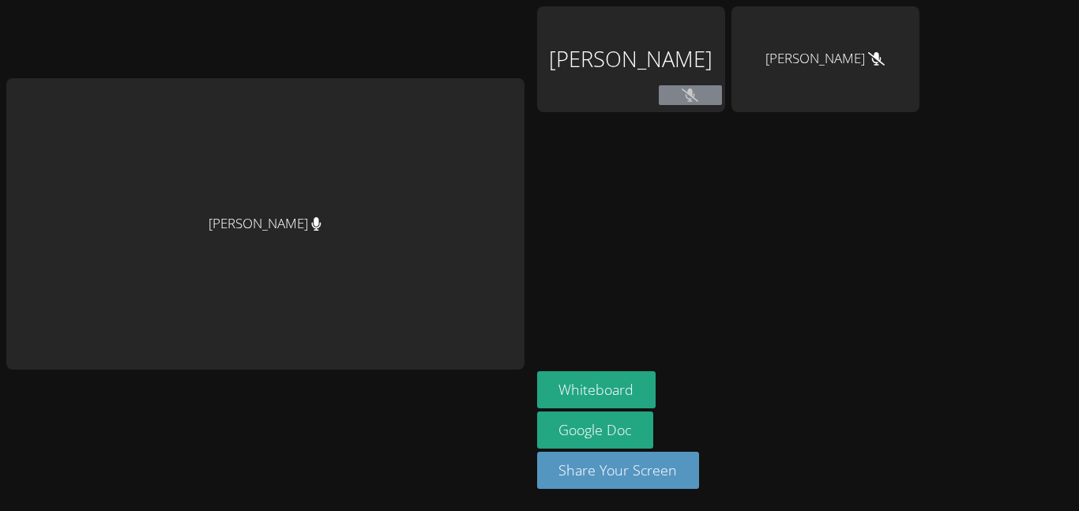
click at [681, 98] on icon at bounding box center [689, 94] width 17 height 13
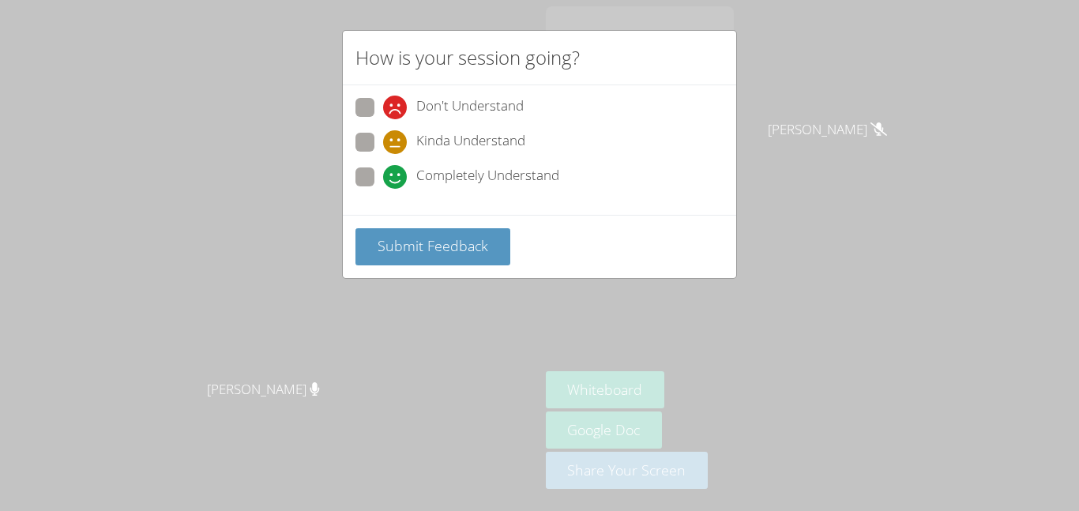
click at [383, 154] on span at bounding box center [383, 154] width 0 height 0
click at [383, 144] on input "Kinda Understand" at bounding box center [389, 139] width 13 height 13
radio input "true"
click at [479, 239] on span "Submit Feedback" at bounding box center [432, 245] width 111 height 19
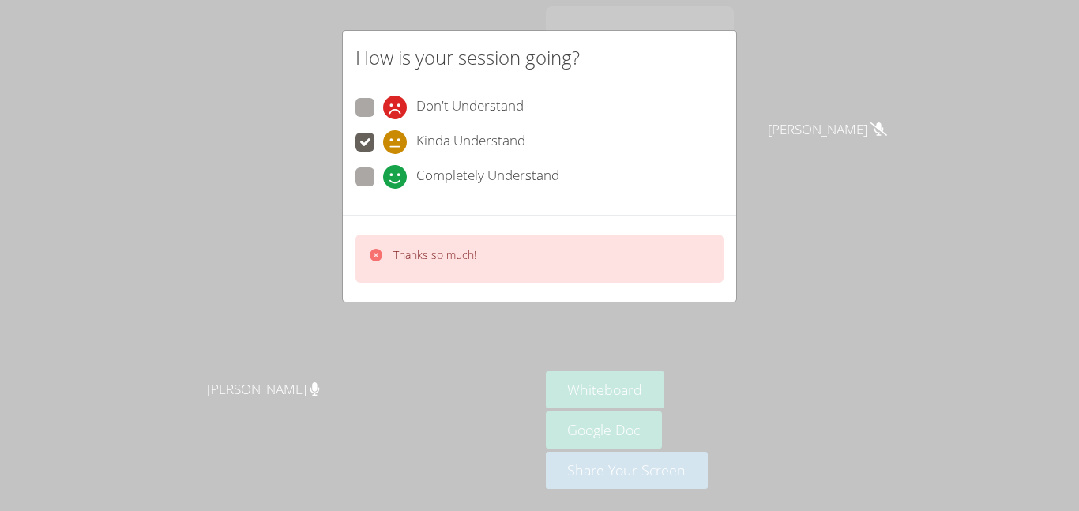
click at [488, 250] on div "Thanks so much!" at bounding box center [539, 259] width 368 height 48
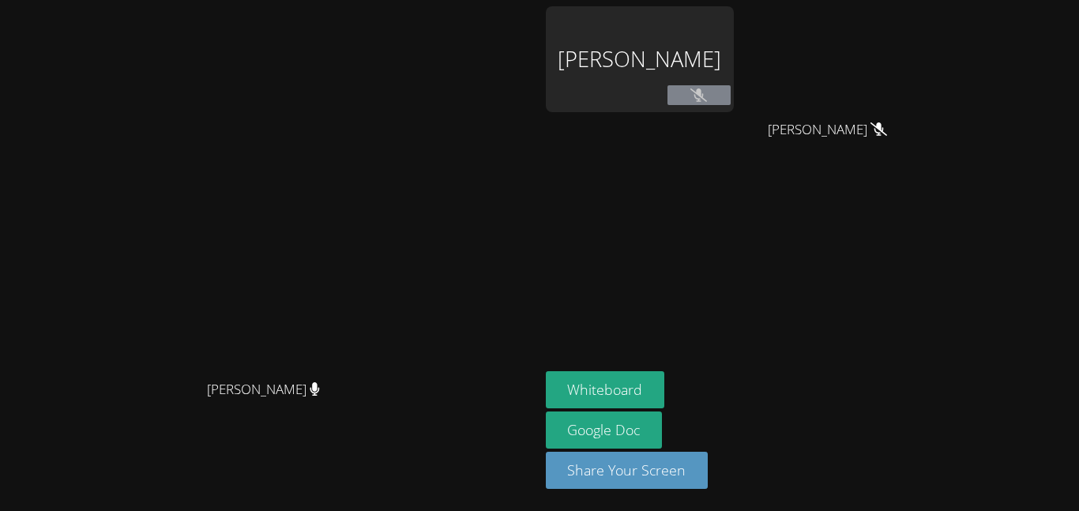
click at [730, 94] on button at bounding box center [698, 95] width 63 height 20
click at [730, 88] on button at bounding box center [698, 95] width 63 height 20
click at [388, 242] on video at bounding box center [269, 224] width 237 height 296
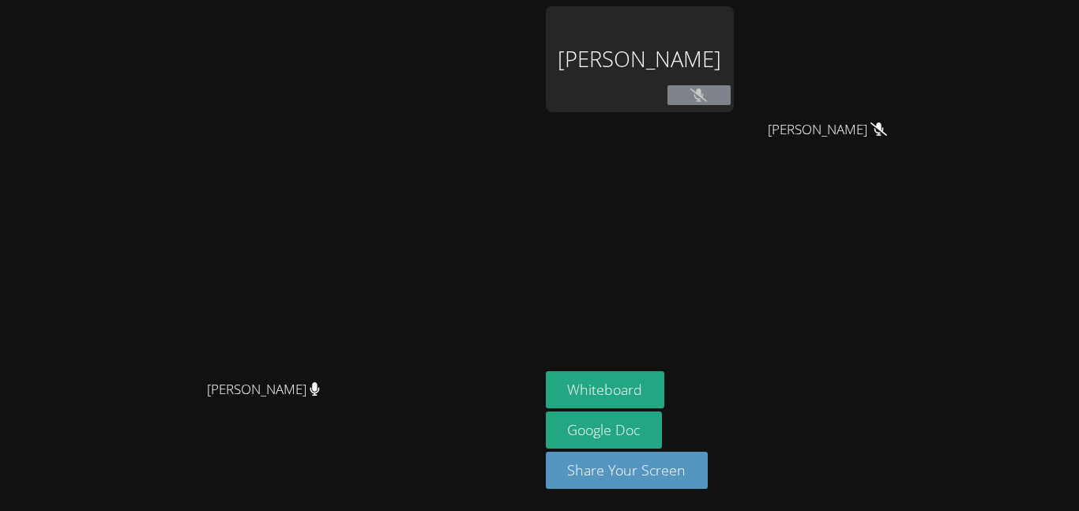
click at [388, 260] on video at bounding box center [269, 224] width 237 height 296
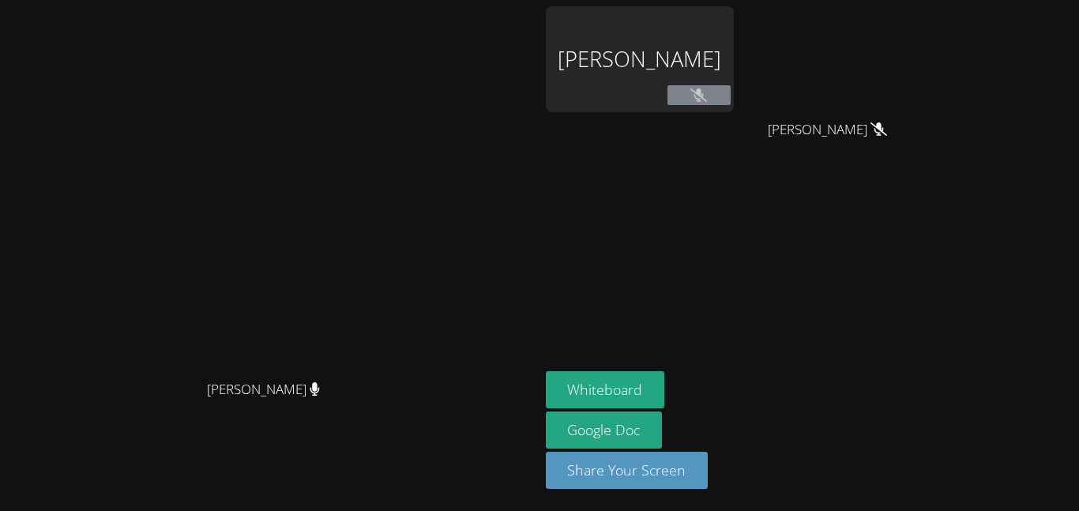
click at [388, 260] on video at bounding box center [269, 224] width 237 height 296
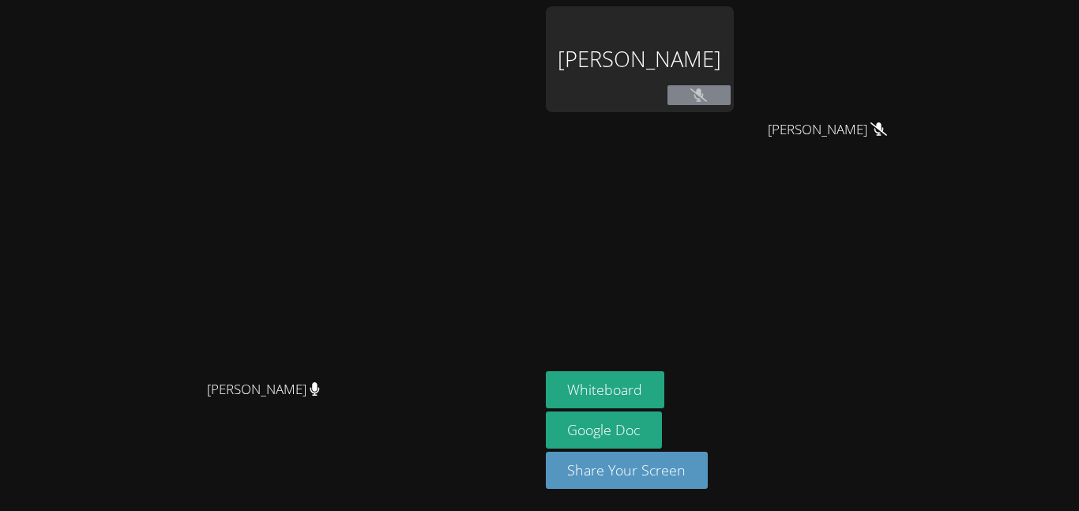
click at [388, 260] on video at bounding box center [269, 224] width 237 height 296
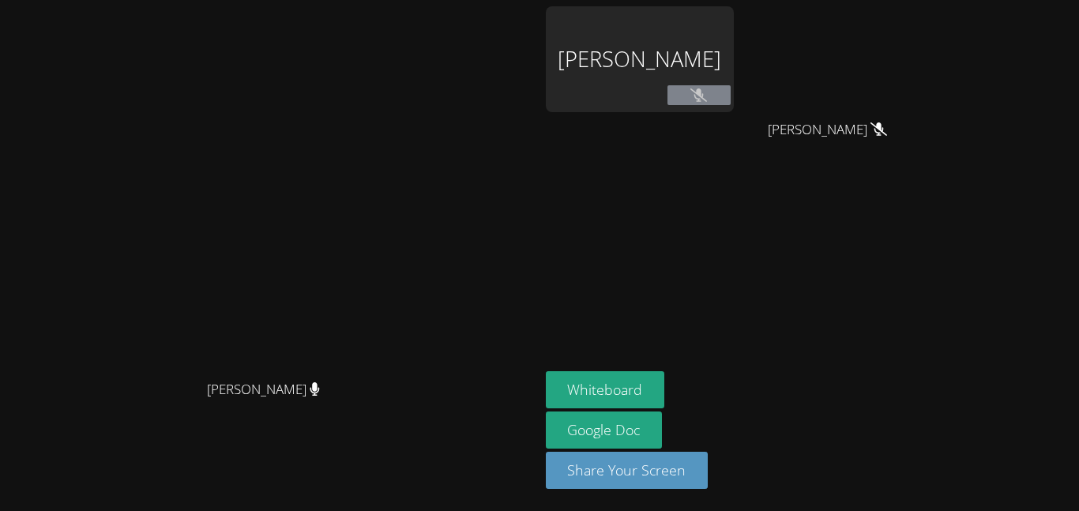
click at [388, 260] on video at bounding box center [269, 224] width 237 height 296
click at [494, 260] on div "[PERSON_NAME]" at bounding box center [269, 224] width 527 height 296
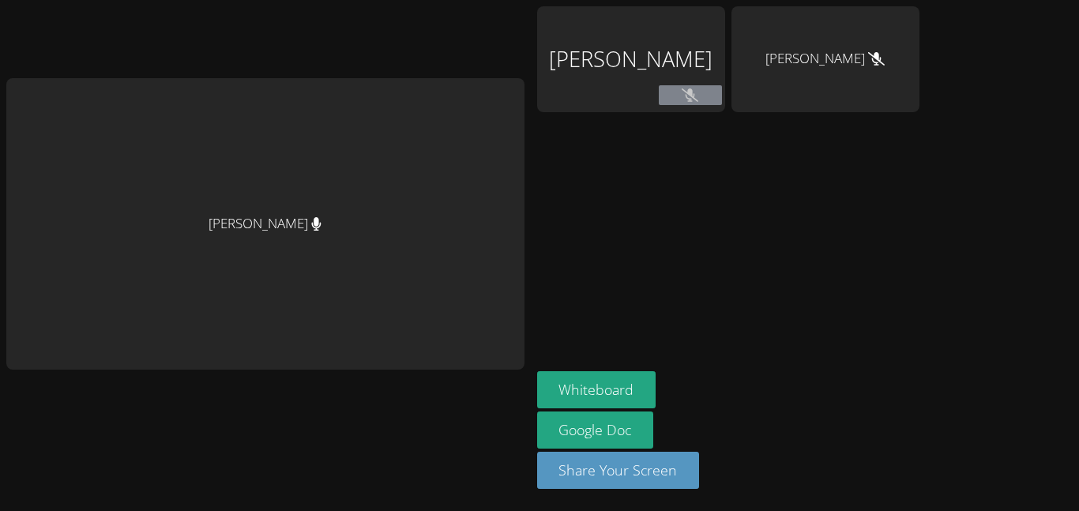
click at [662, 96] on button at bounding box center [690, 95] width 63 height 20
click at [768, 221] on aside "Alexis Morales Cobon Javier Franco Romero Whiteboard Google Doc Share Your Scre…" at bounding box center [728, 255] width 395 height 511
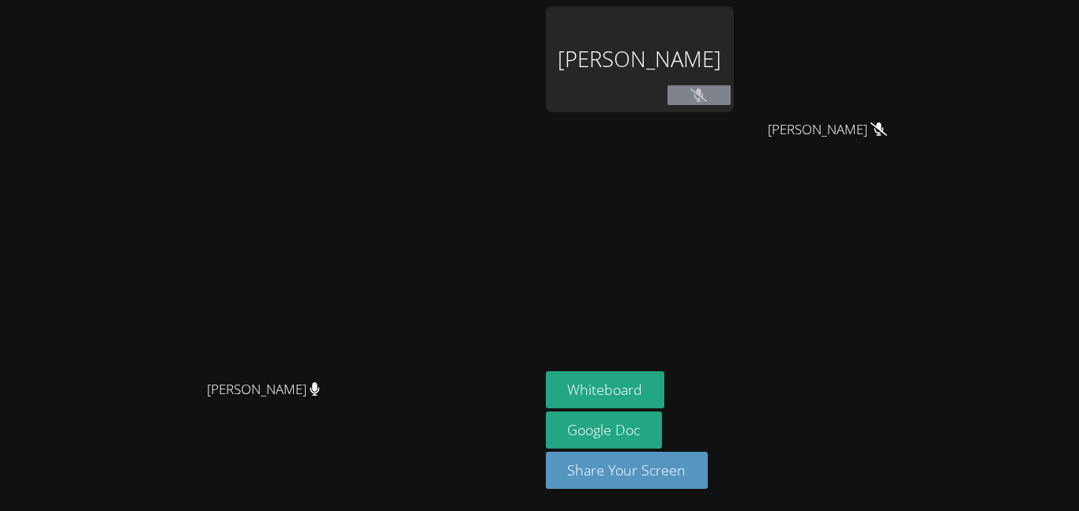
click at [569, 177] on aside "Alexis Morales Cobon Javier Franco Romero Javier Franco Romero Whiteboard Googl…" at bounding box center [736, 255] width 395 height 511
click at [707, 92] on icon at bounding box center [698, 94] width 17 height 13
click at [707, 93] on icon at bounding box center [698, 94] width 17 height 13
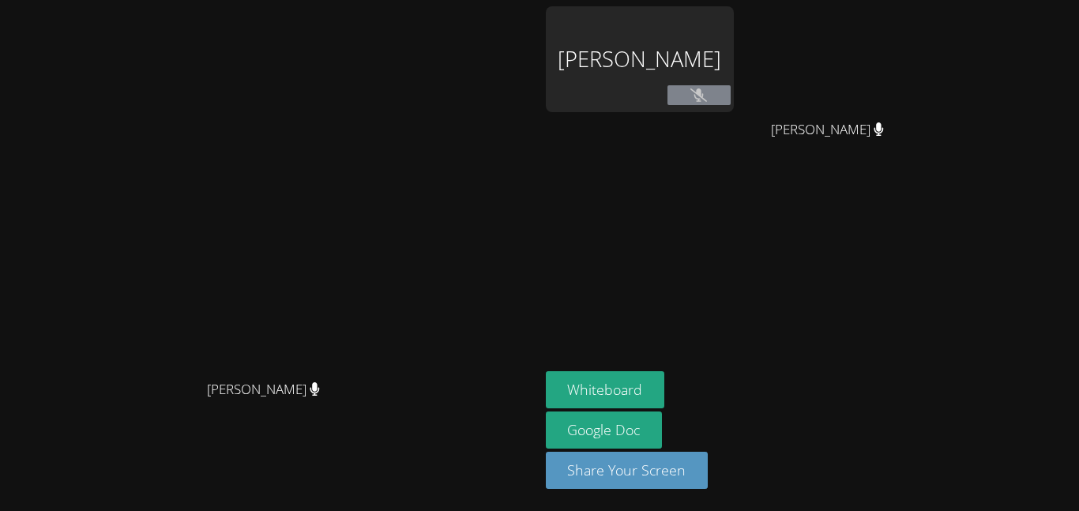
click at [707, 93] on icon at bounding box center [698, 94] width 17 height 13
click at [730, 100] on button at bounding box center [698, 95] width 63 height 20
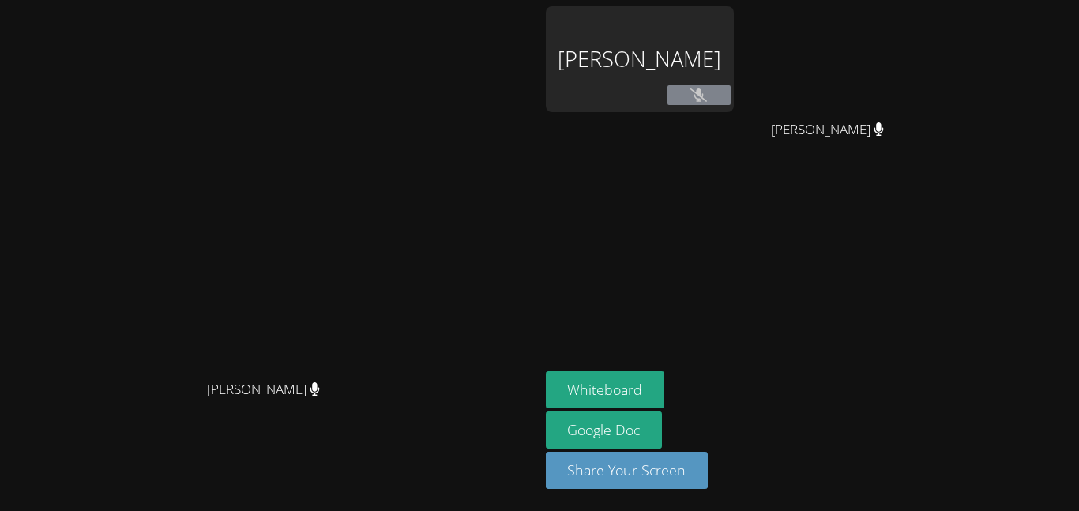
click at [1009, 47] on div "Sarah Skonicki Sarah Skonicki Alexis Morales Cobon Javier Franco Romero Javier …" at bounding box center [539, 255] width 1079 height 511
click at [707, 91] on icon at bounding box center [698, 94] width 17 height 13
click at [707, 93] on icon at bounding box center [698, 94] width 17 height 13
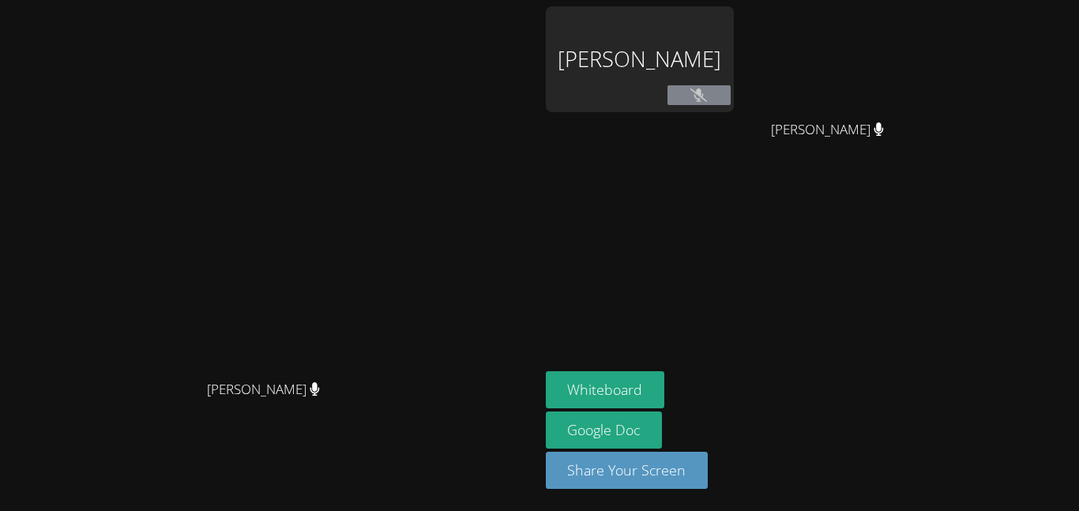
click at [707, 93] on icon at bounding box center [698, 94] width 17 height 13
click at [707, 100] on icon at bounding box center [698, 94] width 17 height 13
click at [730, 87] on button at bounding box center [698, 95] width 63 height 20
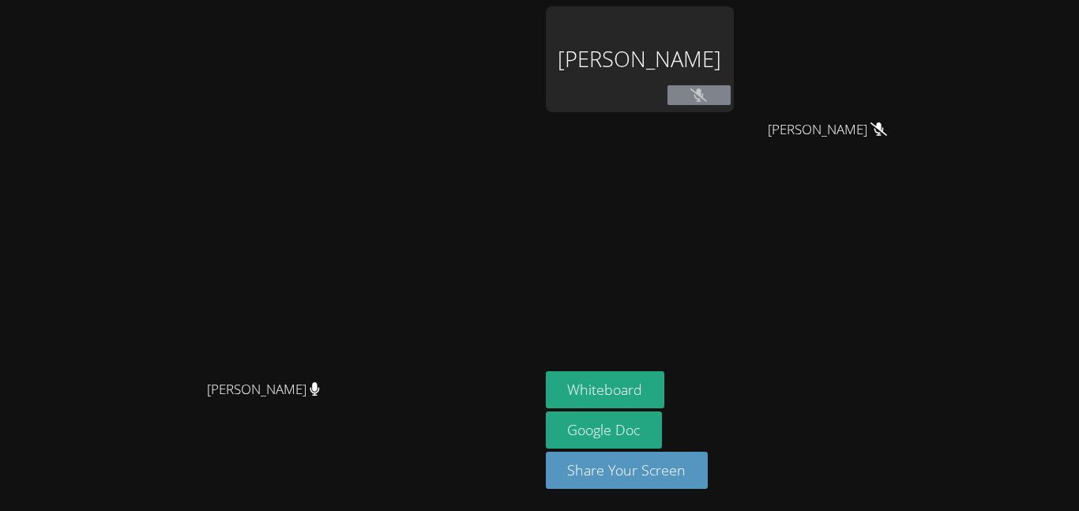
click at [388, 341] on video at bounding box center [269, 224] width 237 height 296
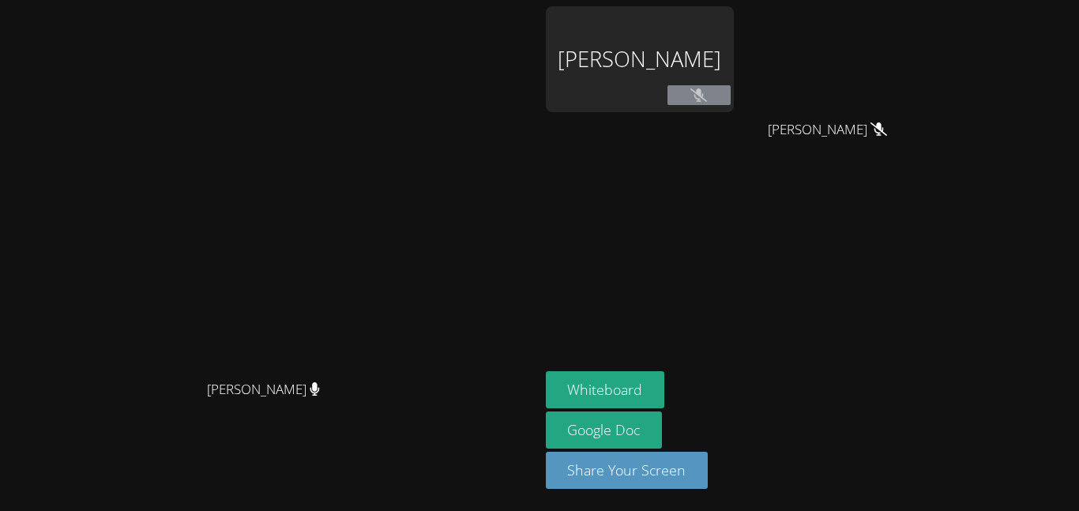
click at [388, 341] on video at bounding box center [269, 224] width 237 height 296
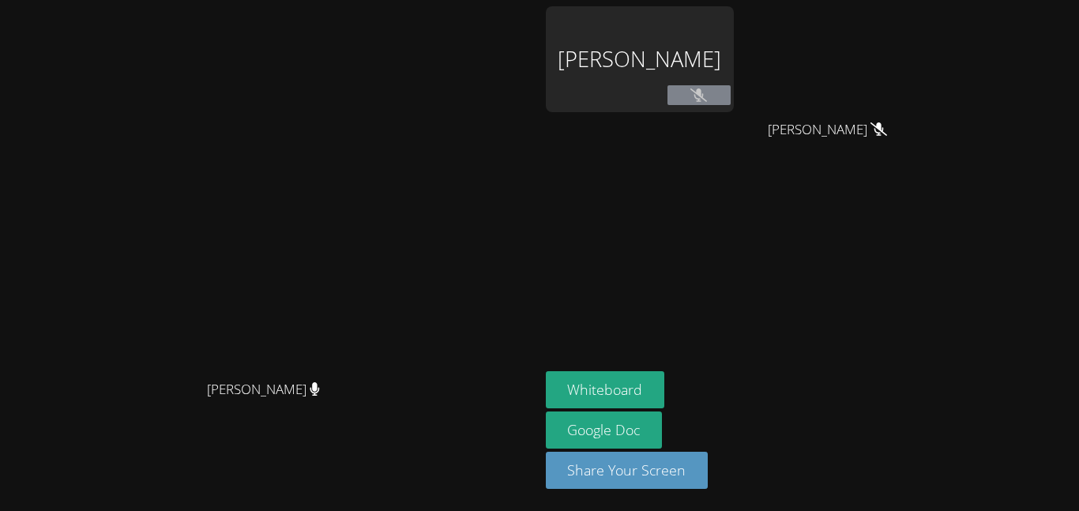
click at [388, 341] on video at bounding box center [269, 224] width 237 height 296
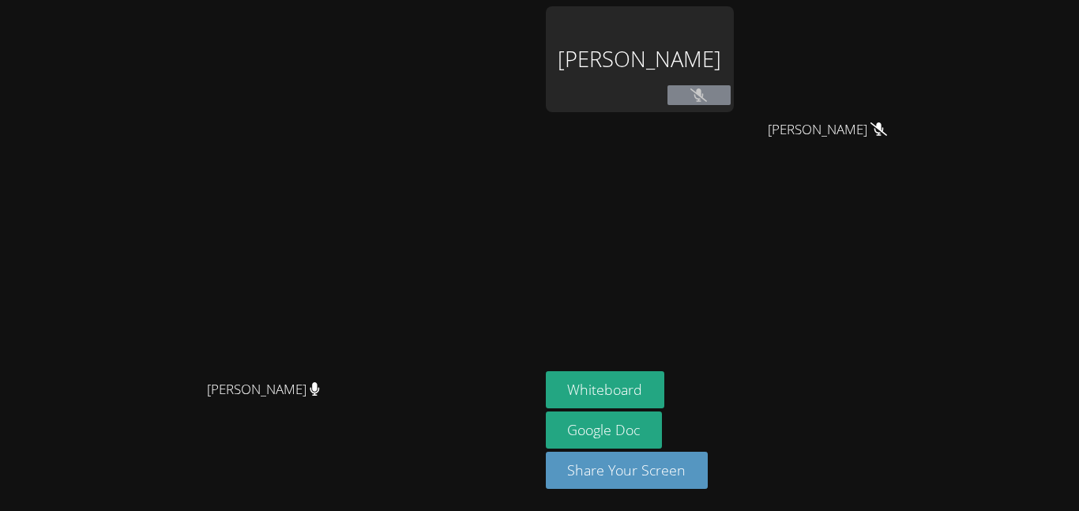
click at [388, 341] on video at bounding box center [269, 224] width 237 height 296
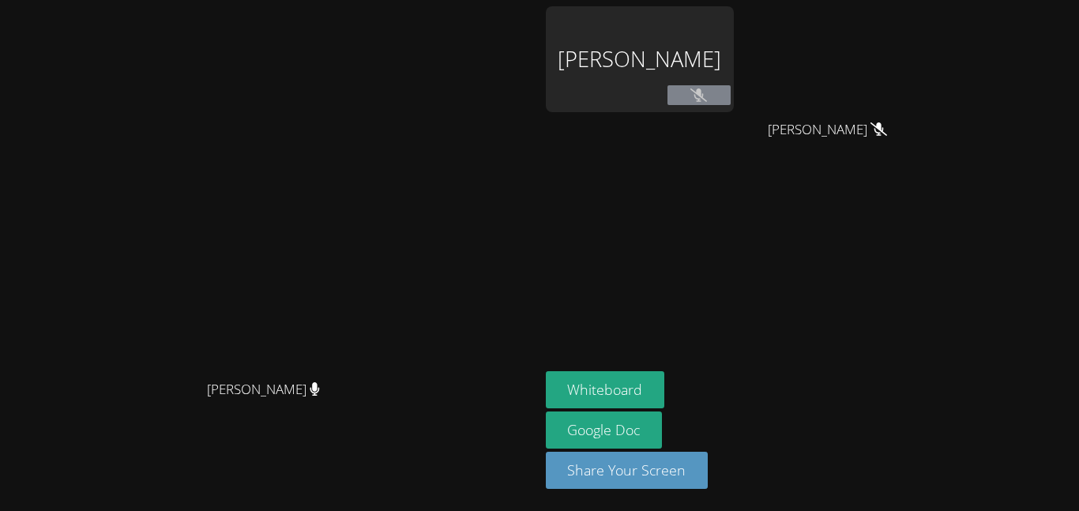
click at [388, 341] on video at bounding box center [269, 224] width 237 height 296
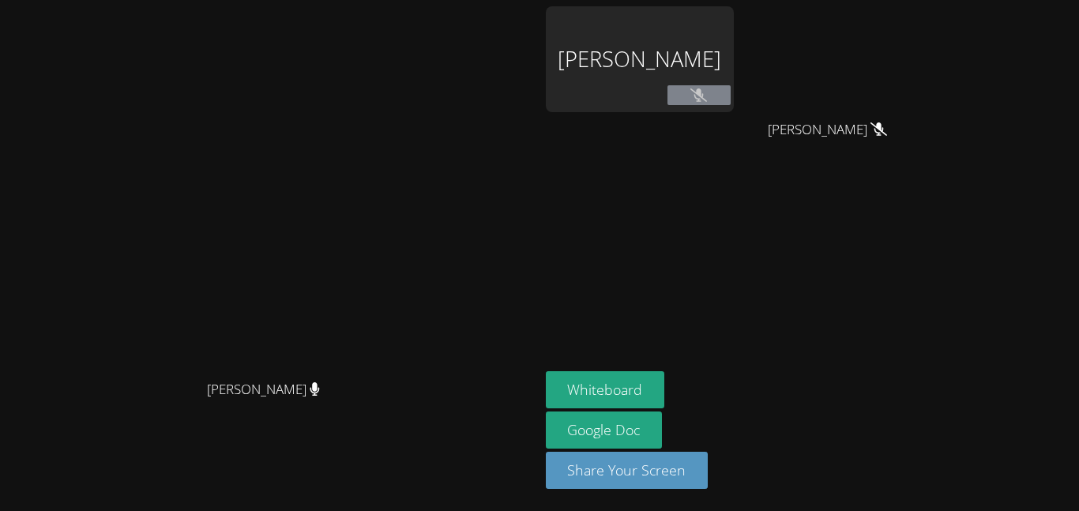
click at [388, 341] on video at bounding box center [269, 224] width 237 height 296
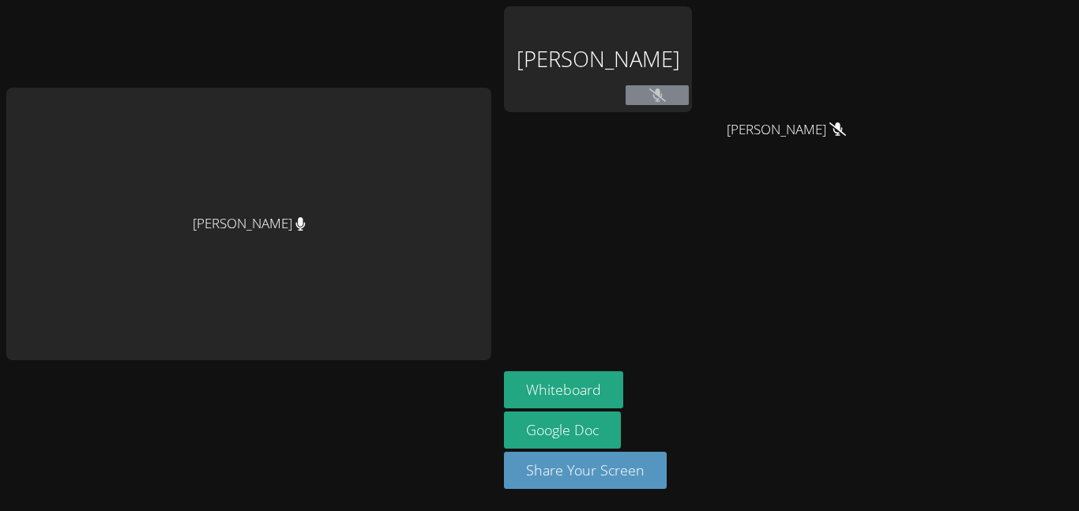
click at [659, 103] on button at bounding box center [656, 95] width 63 height 20
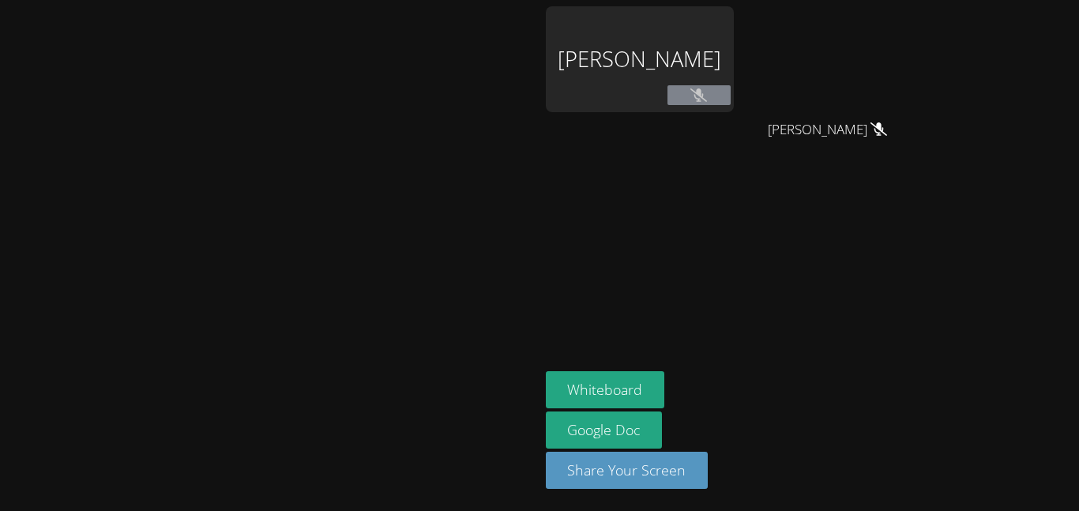
click at [388, 114] on video at bounding box center [269, 224] width 237 height 296
click at [338, 372] on video at bounding box center [269, 224] width 237 height 296
click at [359, 372] on video at bounding box center [269, 224] width 237 height 296
click at [730, 93] on button at bounding box center [698, 95] width 63 height 20
click at [730, 98] on button at bounding box center [698, 95] width 63 height 20
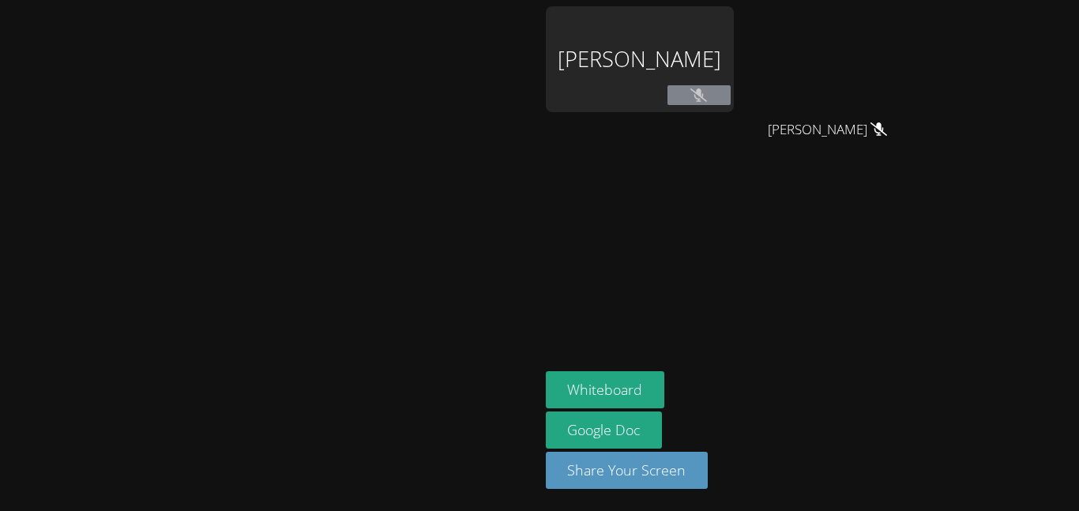
click at [730, 98] on button at bounding box center [698, 95] width 63 height 20
click at [707, 98] on icon at bounding box center [698, 94] width 17 height 13
click at [707, 96] on icon at bounding box center [698, 94] width 17 height 13
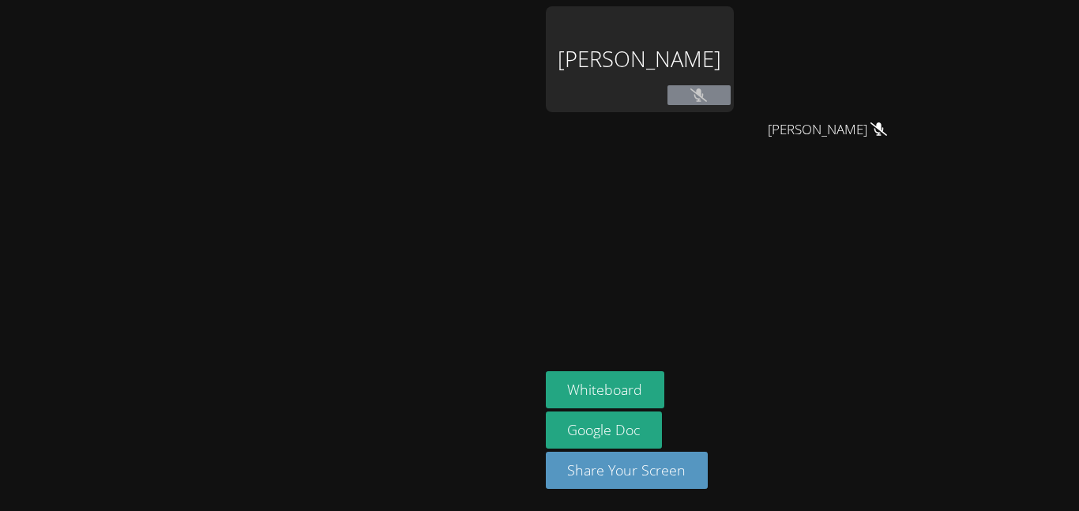
click at [707, 96] on icon at bounding box center [698, 94] width 17 height 13
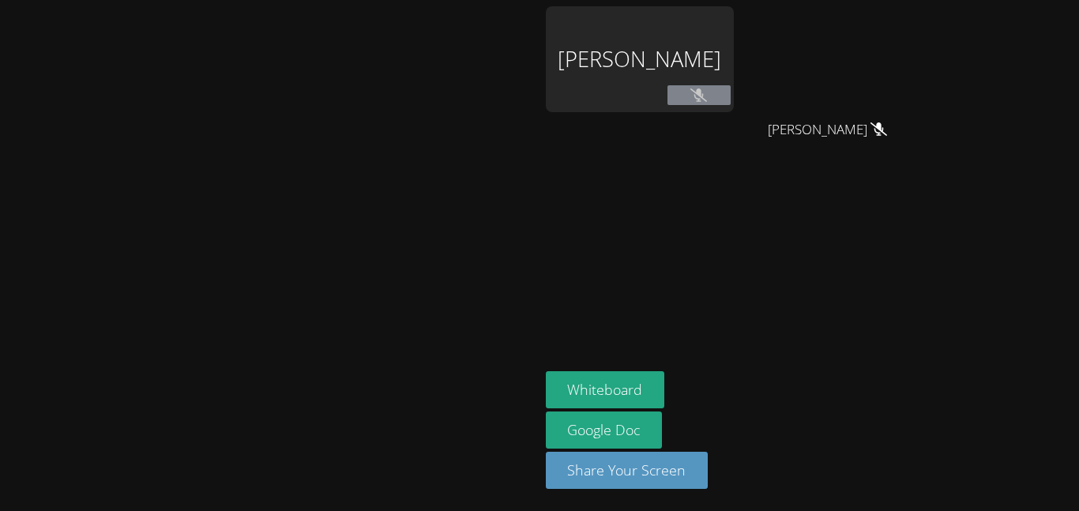
click at [707, 96] on icon at bounding box center [698, 94] width 17 height 13
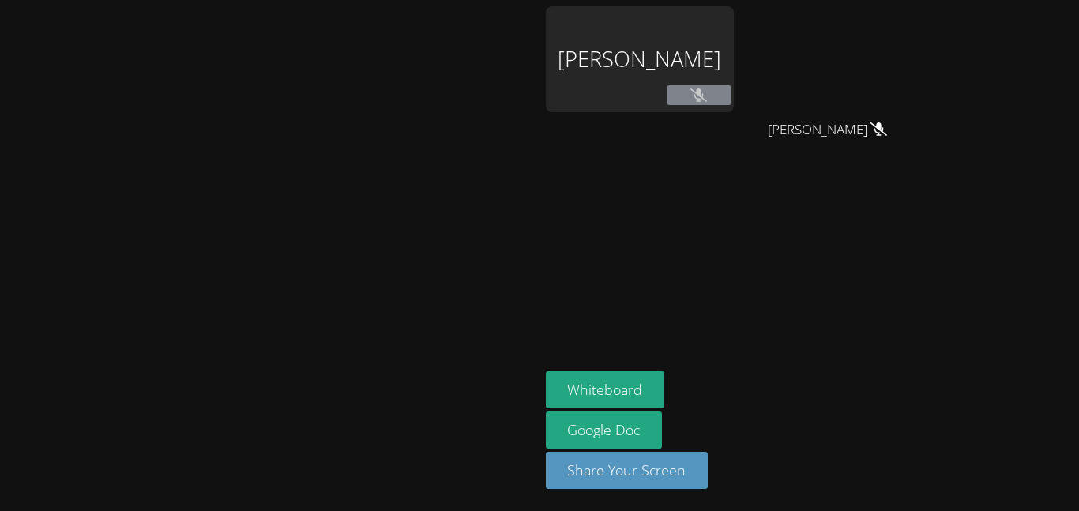
click at [707, 96] on icon at bounding box center [698, 94] width 17 height 13
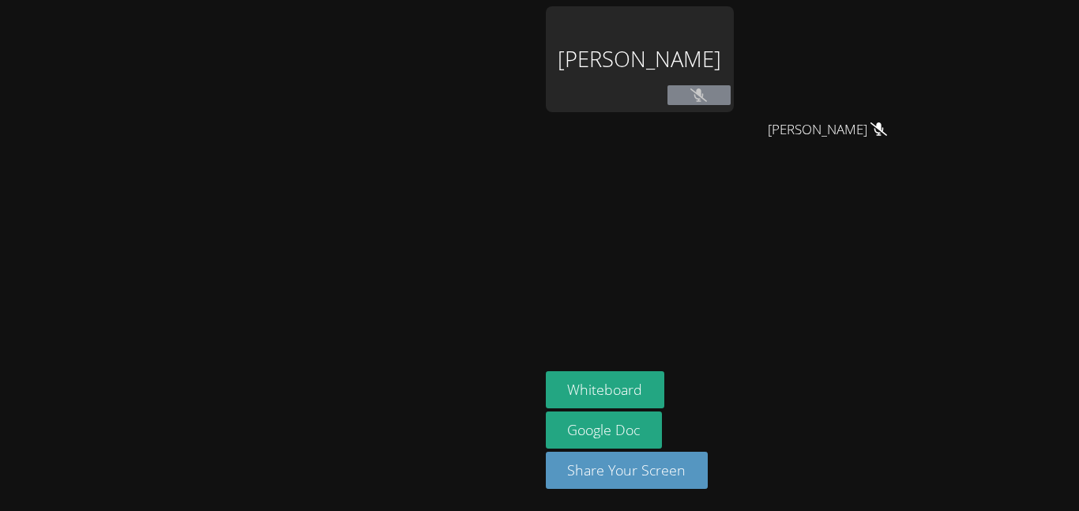
click at [707, 96] on icon at bounding box center [698, 94] width 17 height 13
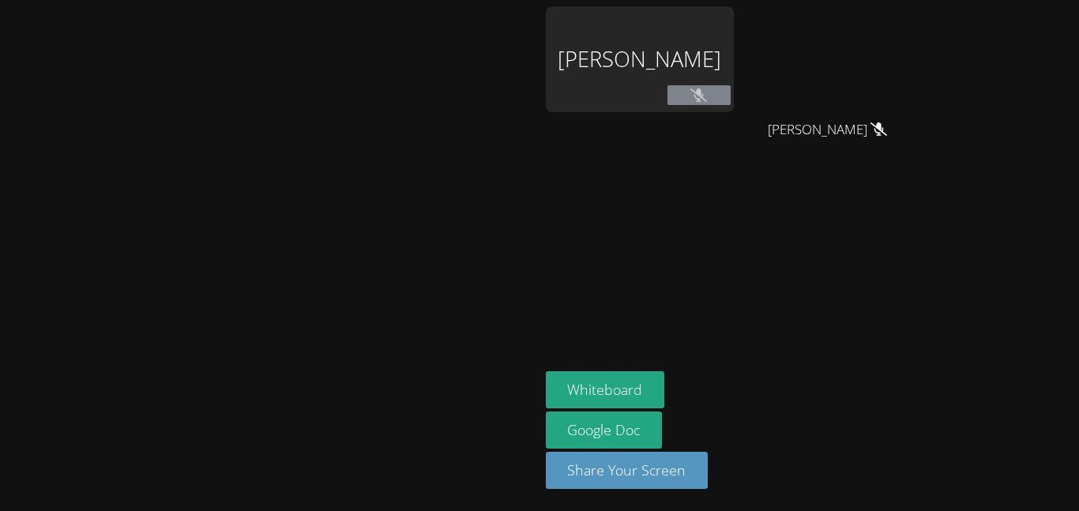
click at [707, 96] on icon at bounding box center [698, 94] width 17 height 13
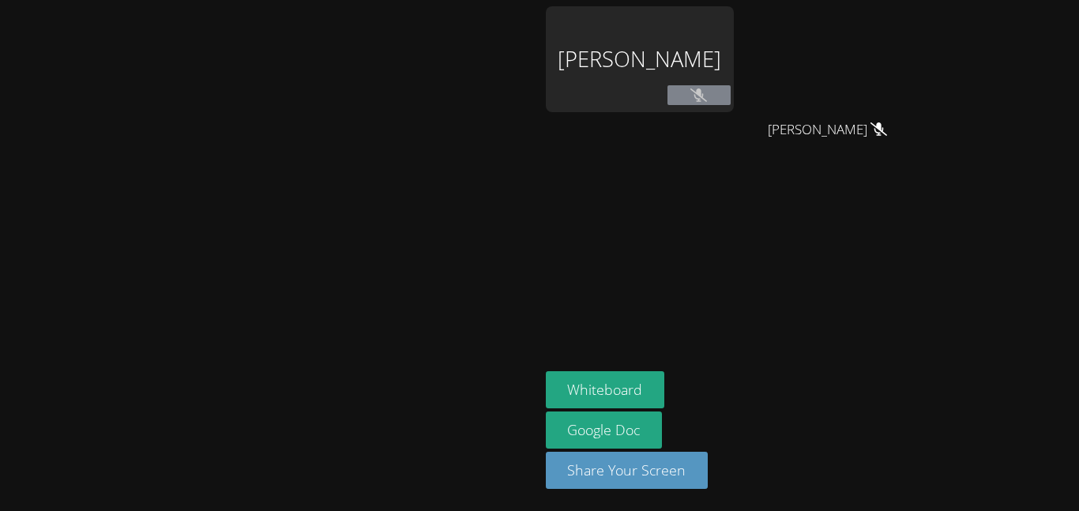
click at [707, 96] on icon at bounding box center [698, 94] width 17 height 13
click at [715, 175] on div "Alexis Morales Cobon" at bounding box center [640, 90] width 188 height 169
click at [730, 103] on button at bounding box center [698, 95] width 63 height 20
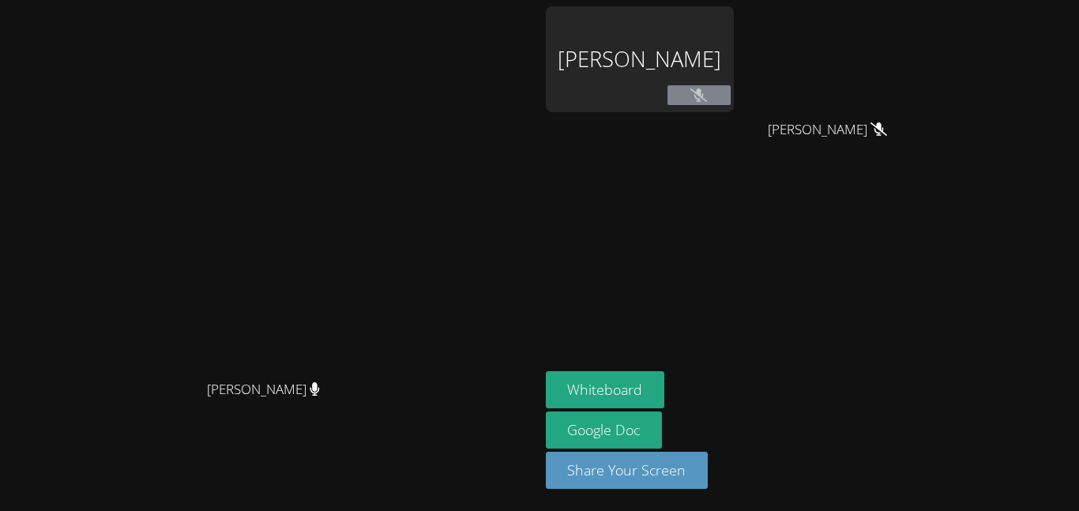
click at [730, 98] on button at bounding box center [698, 95] width 63 height 20
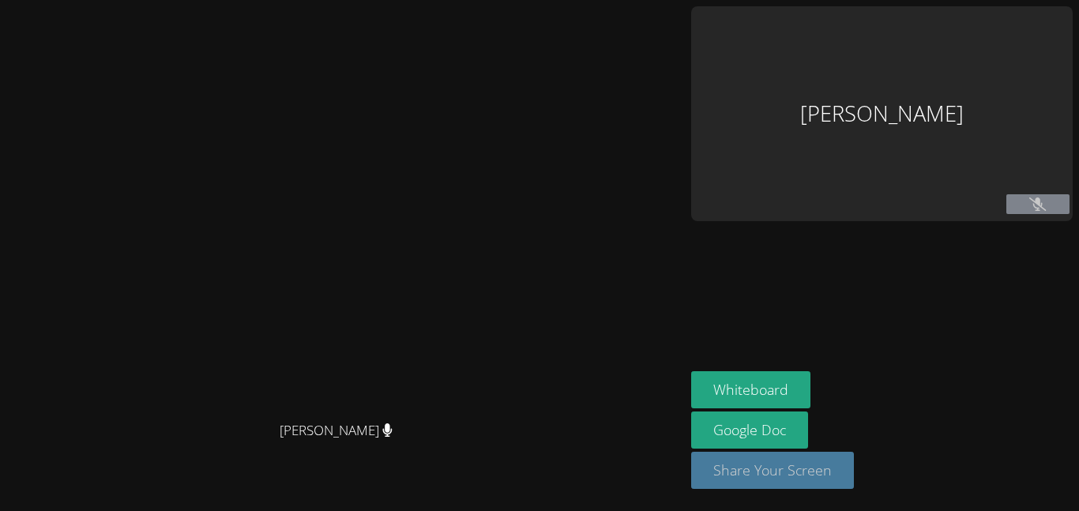
click at [854, 464] on button "Share Your Screen" at bounding box center [772, 470] width 163 height 37
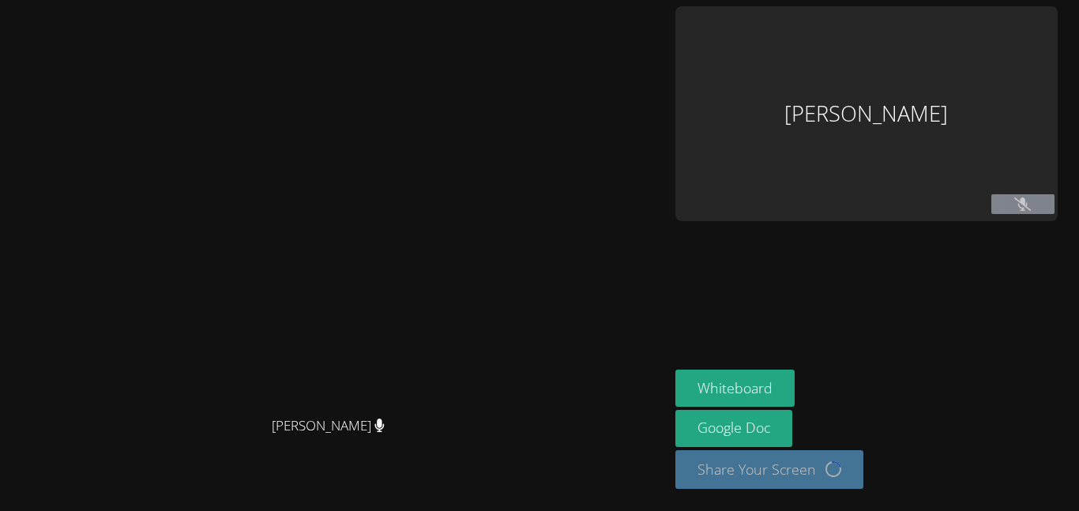
click at [1030, 197] on icon at bounding box center [1022, 203] width 17 height 13
click at [1028, 194] on button at bounding box center [1022, 204] width 63 height 20
click at [1030, 197] on icon at bounding box center [1022, 203] width 17 height 13
click at [1050, 194] on button at bounding box center [1022, 204] width 63 height 20
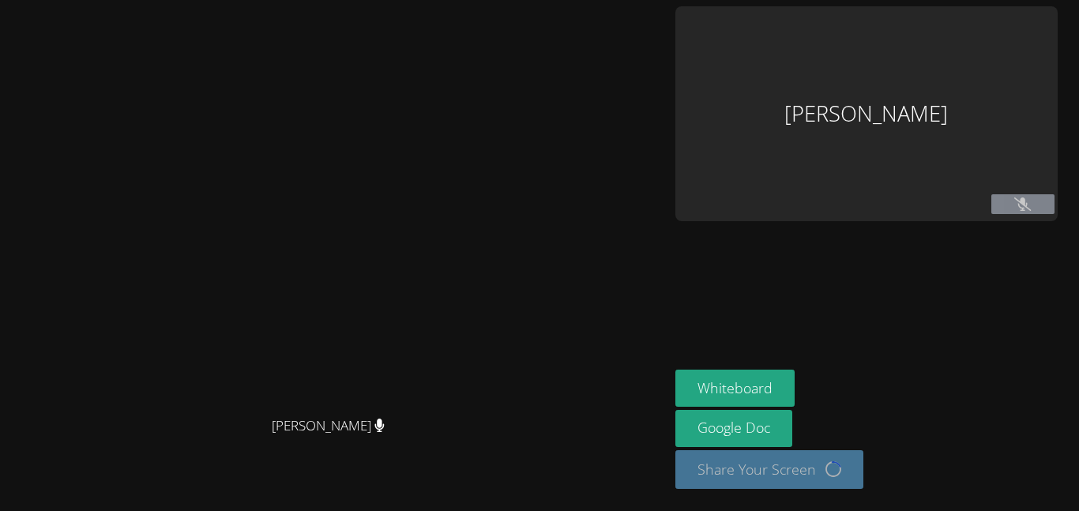
click at [1045, 194] on button at bounding box center [1022, 204] width 63 height 20
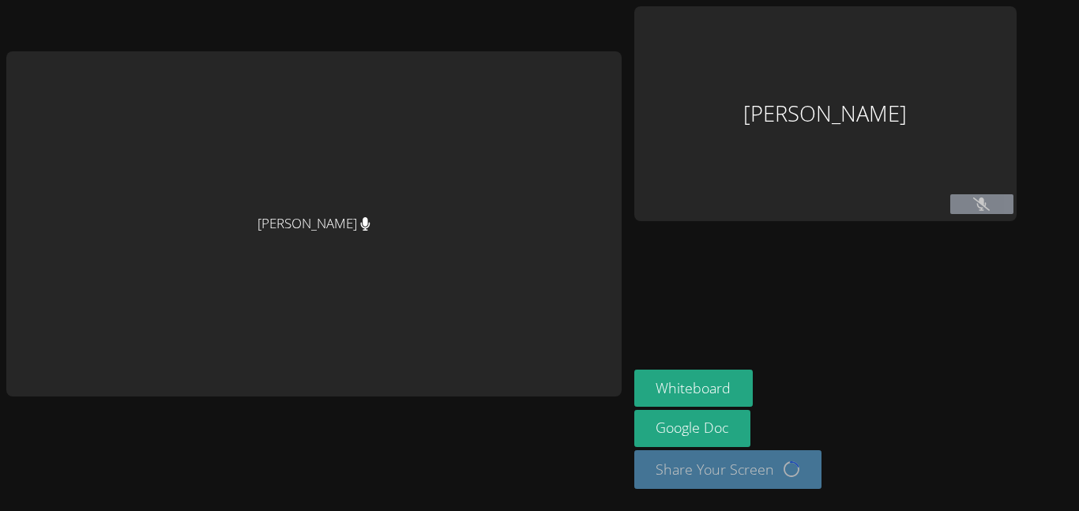
click at [951, 203] on button at bounding box center [981, 204] width 63 height 20
click at [970, 196] on button at bounding box center [981, 204] width 63 height 20
click at [973, 199] on icon at bounding box center [981, 203] width 17 height 13
click at [973, 207] on icon at bounding box center [981, 203] width 17 height 13
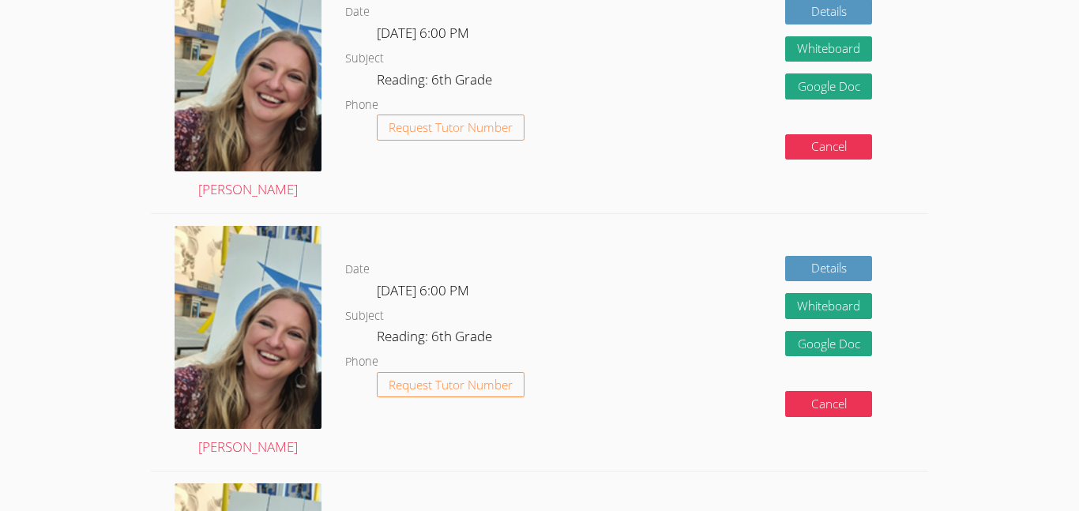
scroll to position [347, 0]
